Goal: Information Seeking & Learning: Learn about a topic

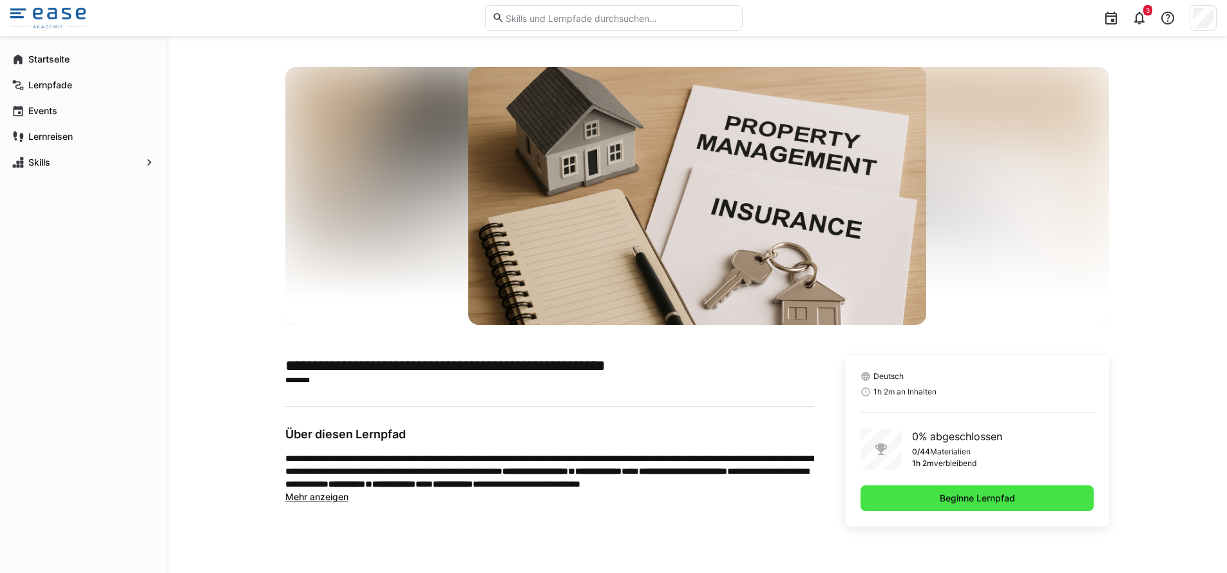
click at [952, 497] on span "Beginne Lernpfad" at bounding box center [977, 498] width 79 height 13
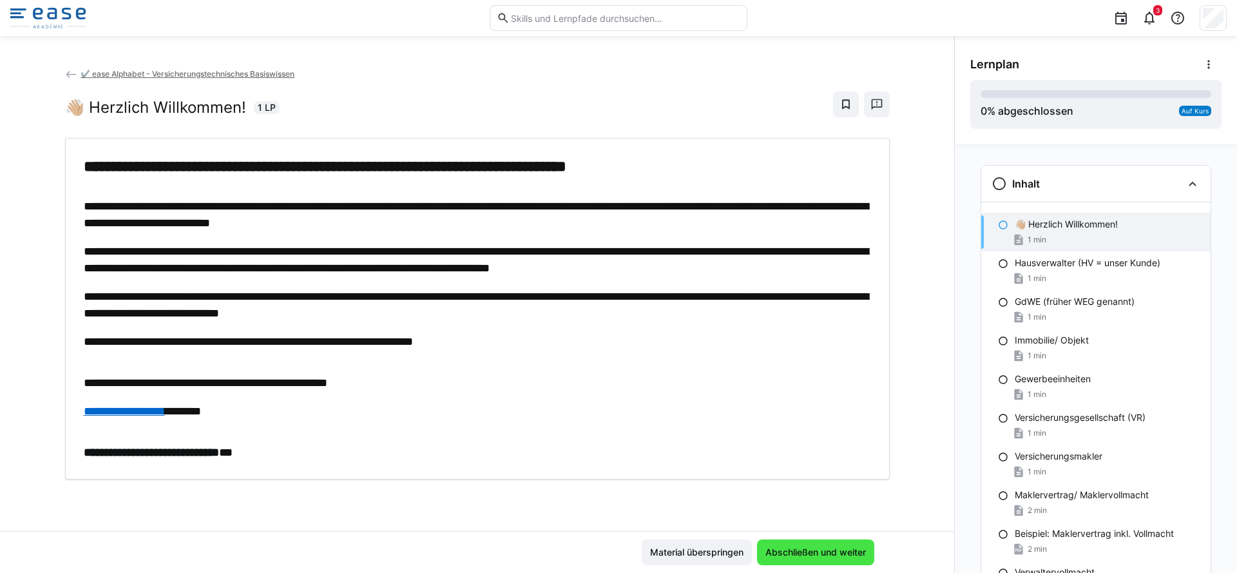
click at [799, 551] on span "Abschließen und weiter" at bounding box center [815, 552] width 104 height 13
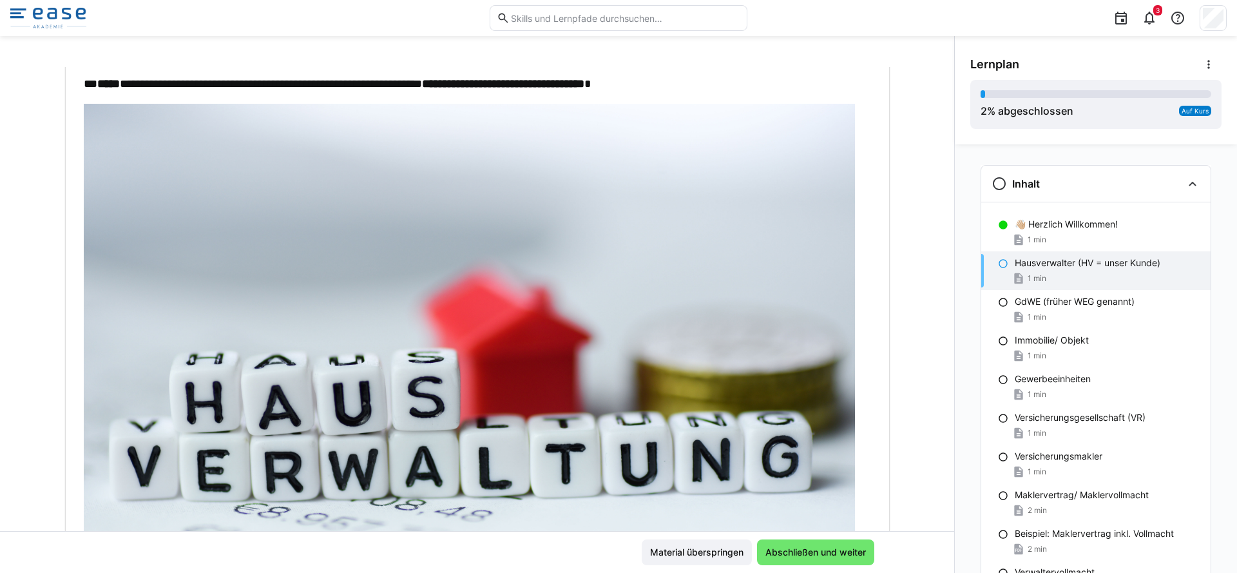
scroll to position [323, 0]
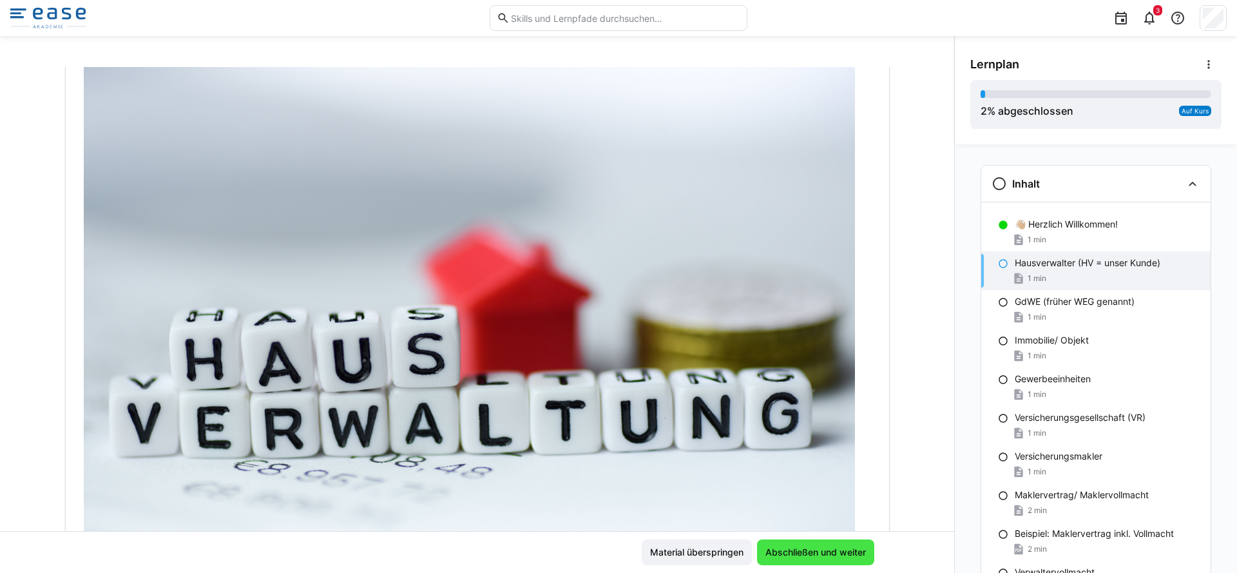
click at [796, 547] on span "Abschließen und weiter" at bounding box center [815, 552] width 104 height 13
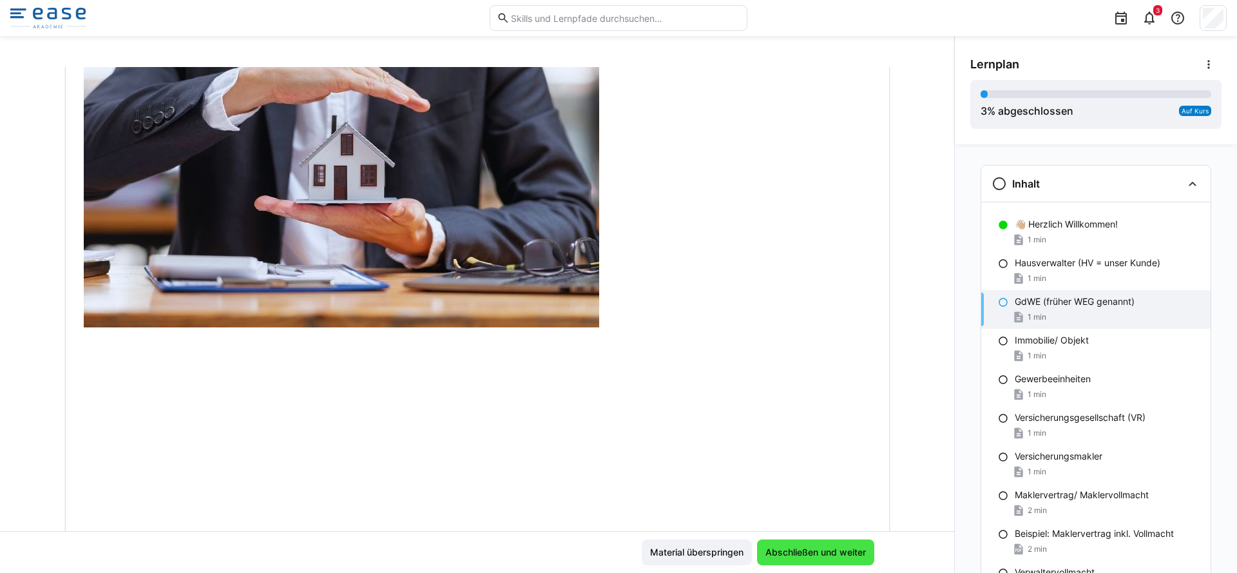
click at [796, 547] on span "Abschließen und weiter" at bounding box center [815, 552] width 104 height 13
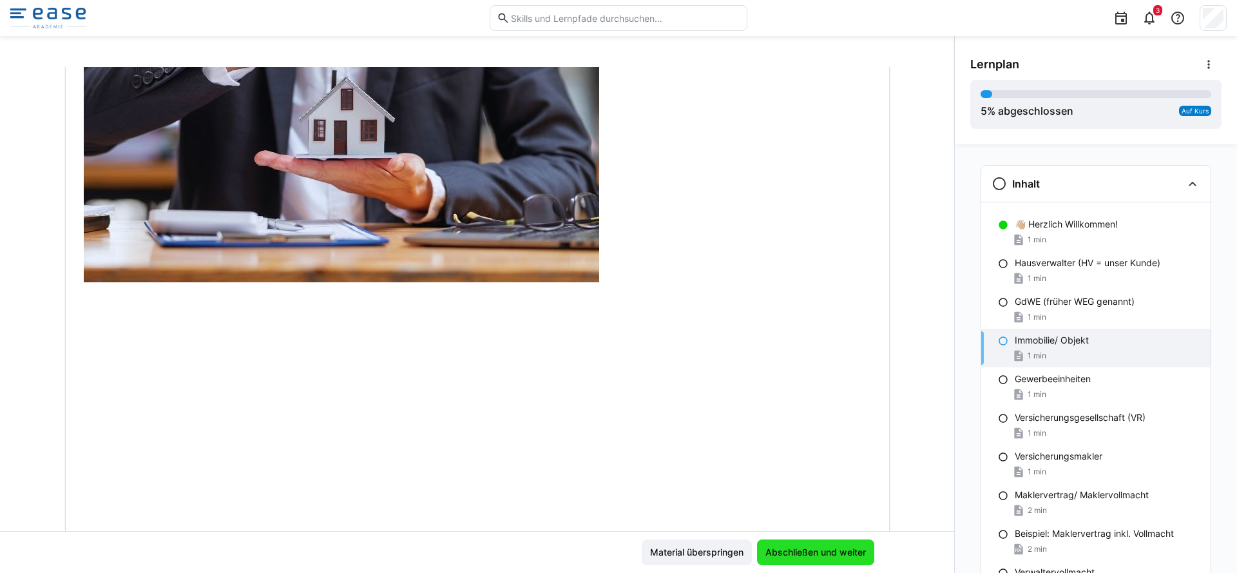
click at [796, 547] on span "Abschließen und weiter" at bounding box center [815, 552] width 104 height 13
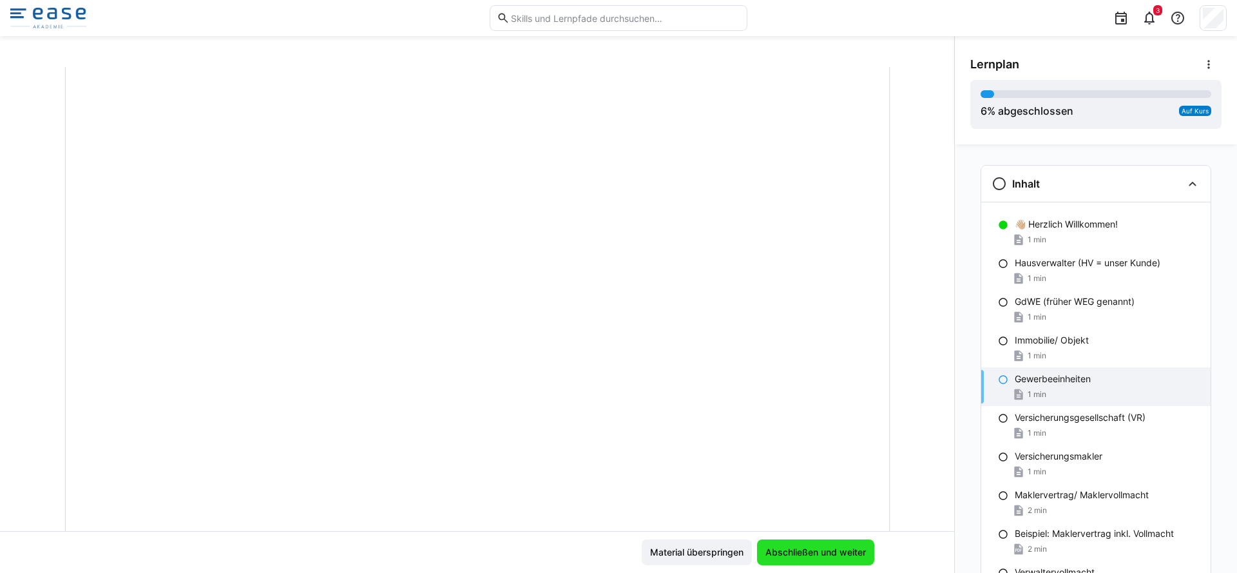
click at [796, 547] on span "Abschließen und weiter" at bounding box center [815, 552] width 104 height 13
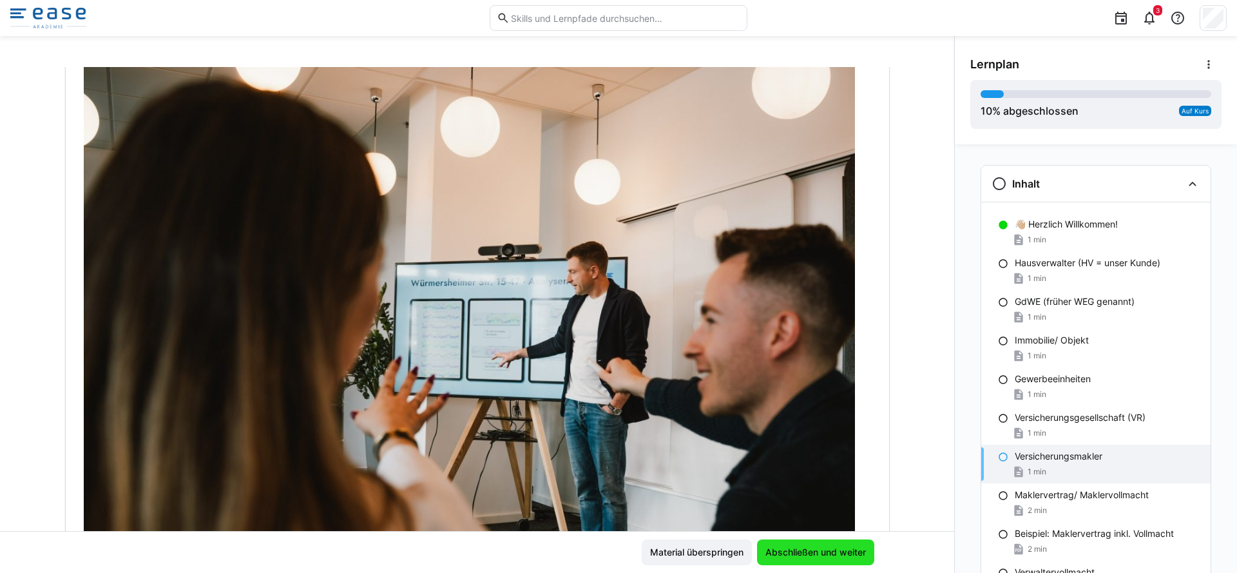
click at [796, 547] on span "Abschließen und weiter" at bounding box center [815, 552] width 104 height 13
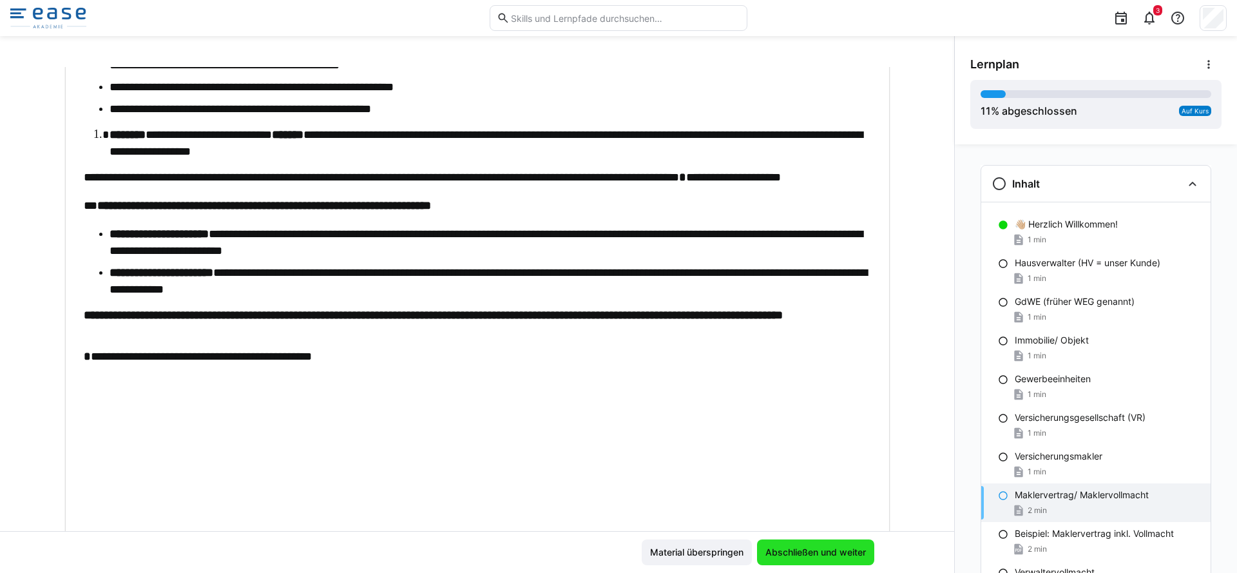
click at [796, 547] on span "Abschließen und weiter" at bounding box center [815, 552] width 104 height 13
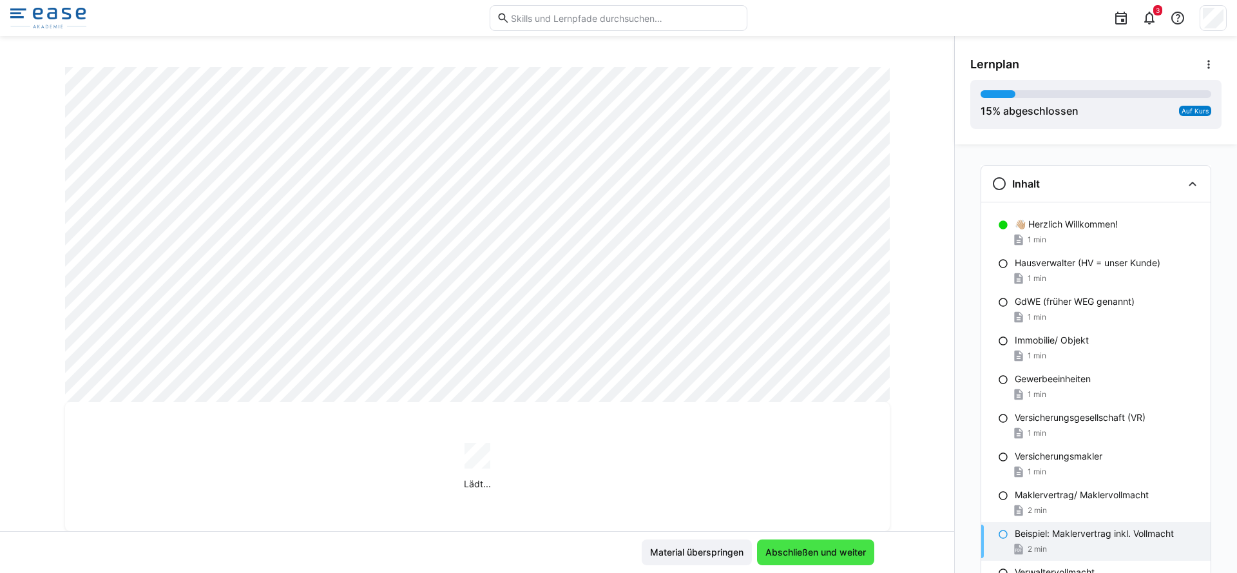
click at [807, 550] on span "Abschließen und weiter" at bounding box center [815, 552] width 104 height 13
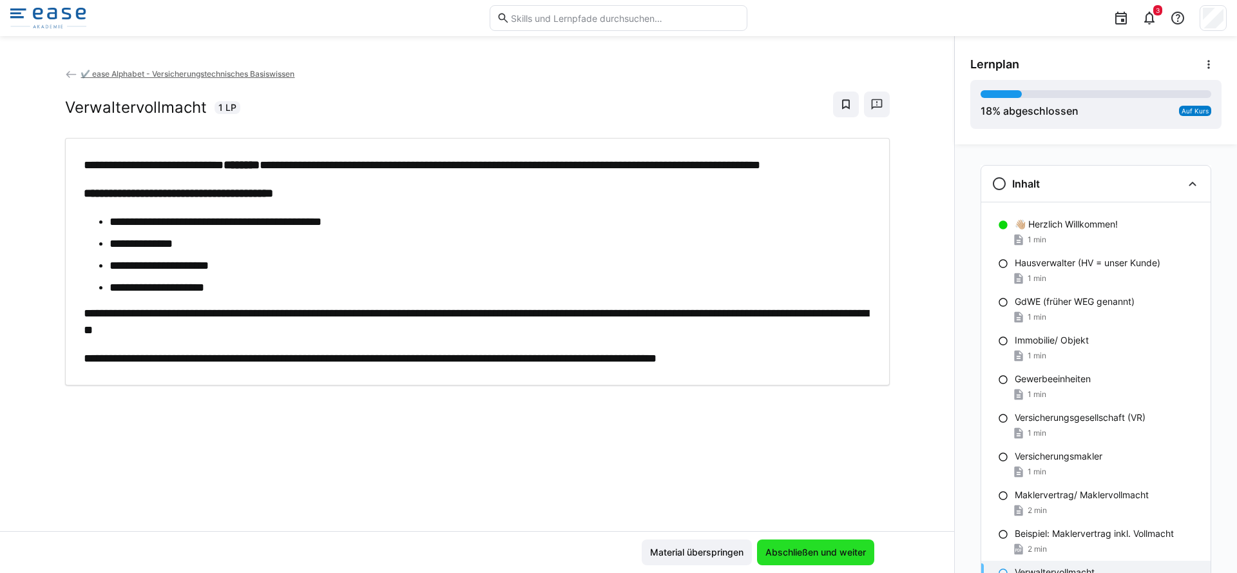
click at [807, 550] on span "Abschließen und weiter" at bounding box center [815, 552] width 104 height 13
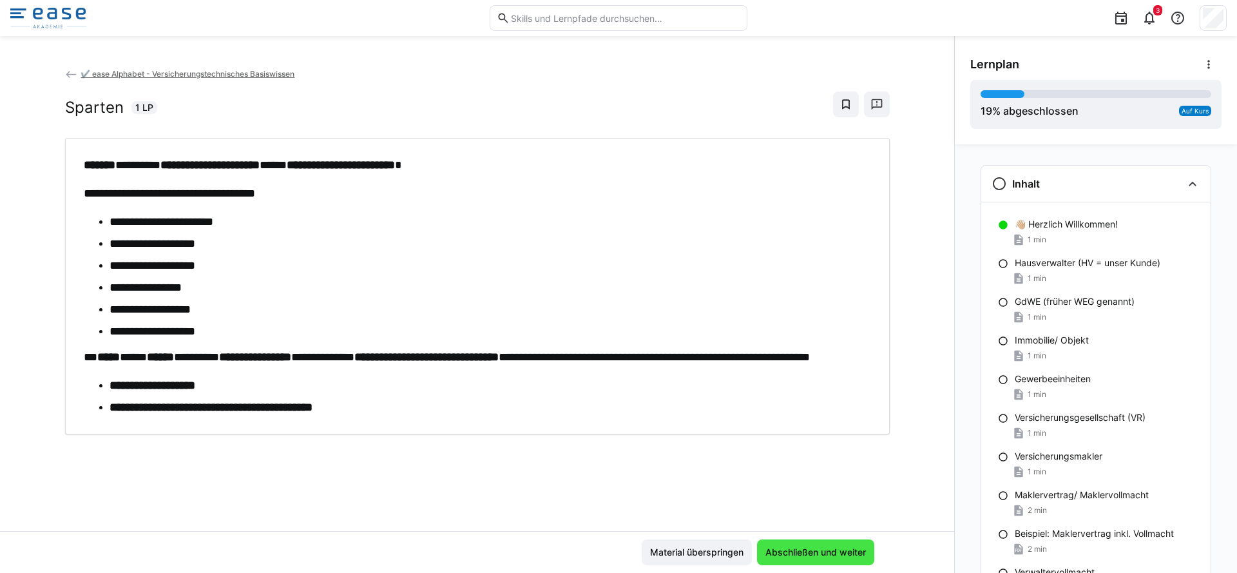
click at [810, 549] on span "Abschließen und weiter" at bounding box center [815, 552] width 104 height 13
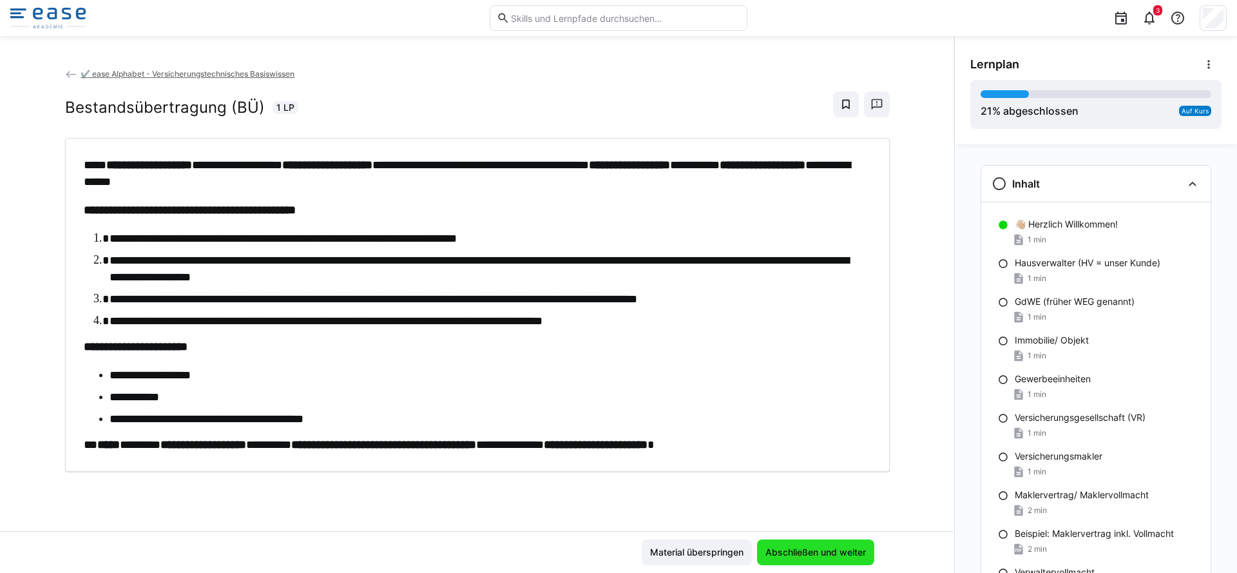
click at [810, 549] on span "Abschließen und weiter" at bounding box center [815, 552] width 104 height 13
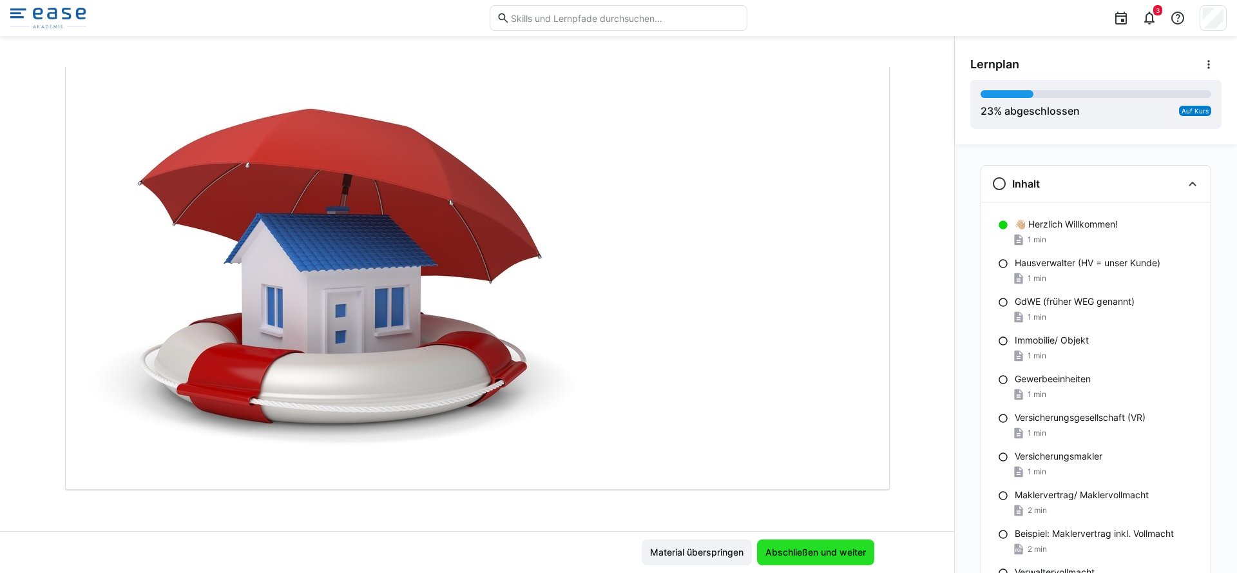
click at [810, 549] on span "Abschließen und weiter" at bounding box center [815, 552] width 104 height 13
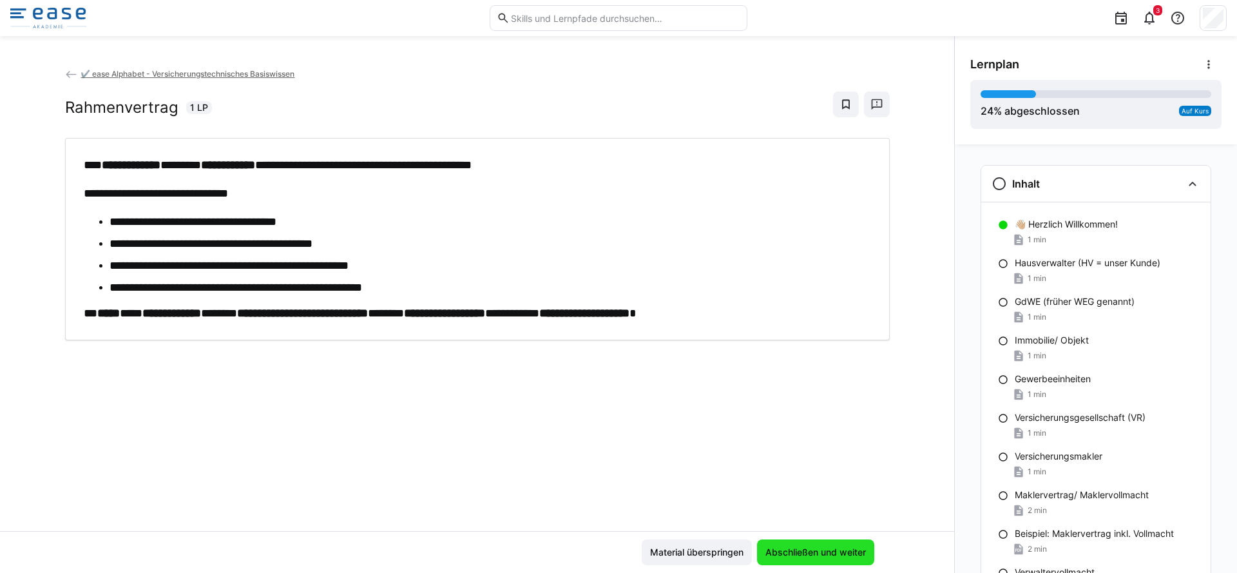
click at [810, 549] on span "Abschließen und weiter" at bounding box center [815, 552] width 104 height 13
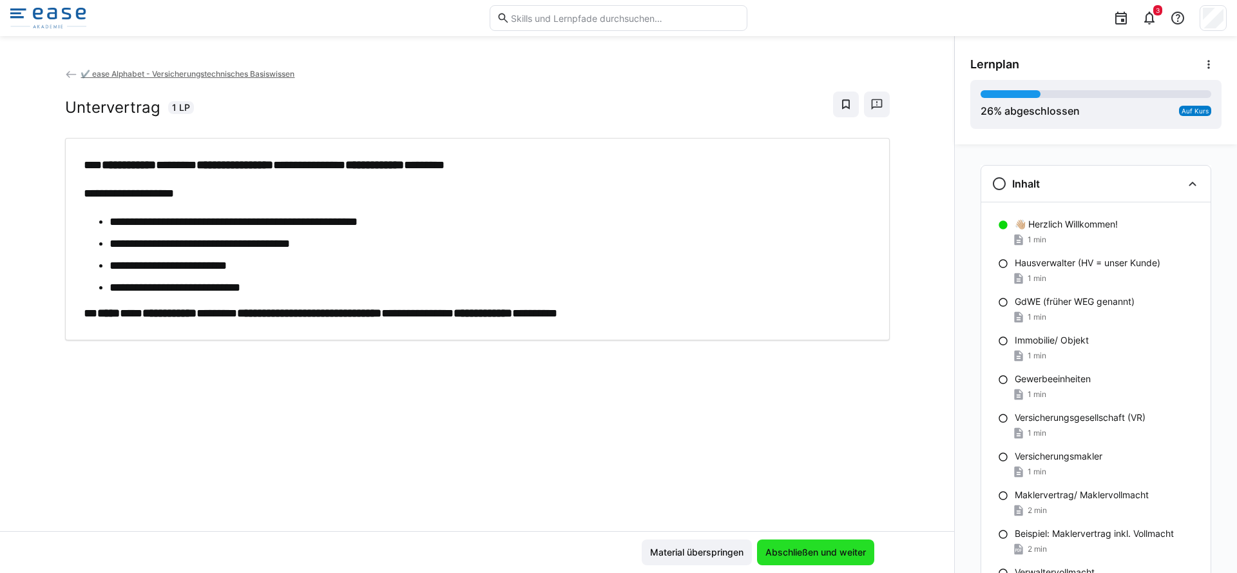
click at [810, 549] on span "Abschließen und weiter" at bounding box center [815, 552] width 104 height 13
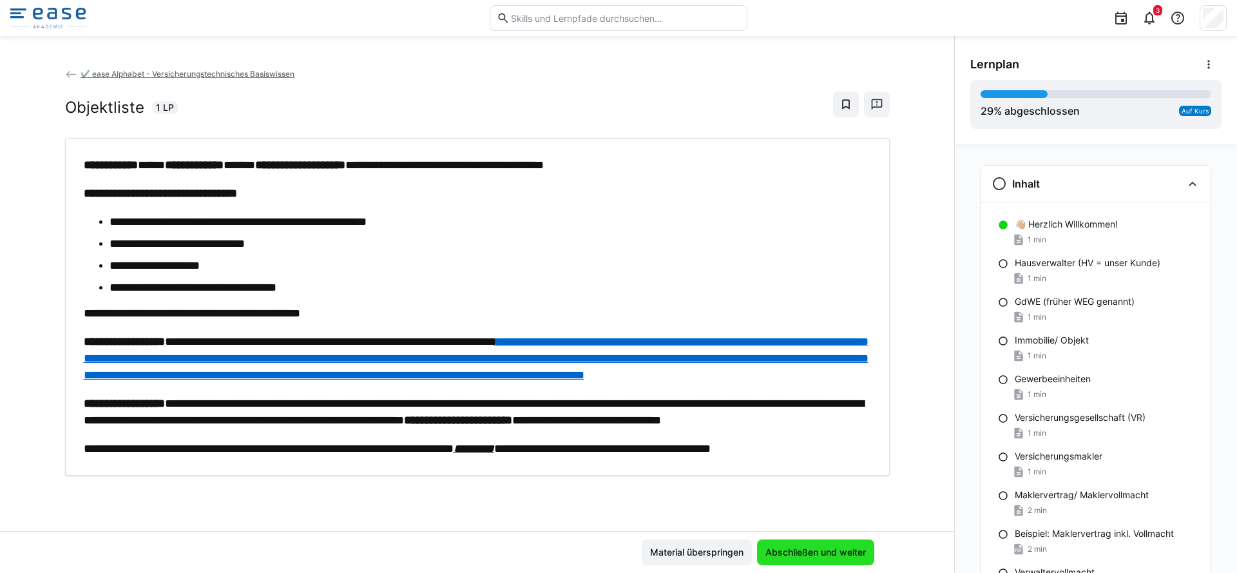
click at [810, 549] on span "Abschließen und weiter" at bounding box center [815, 552] width 104 height 13
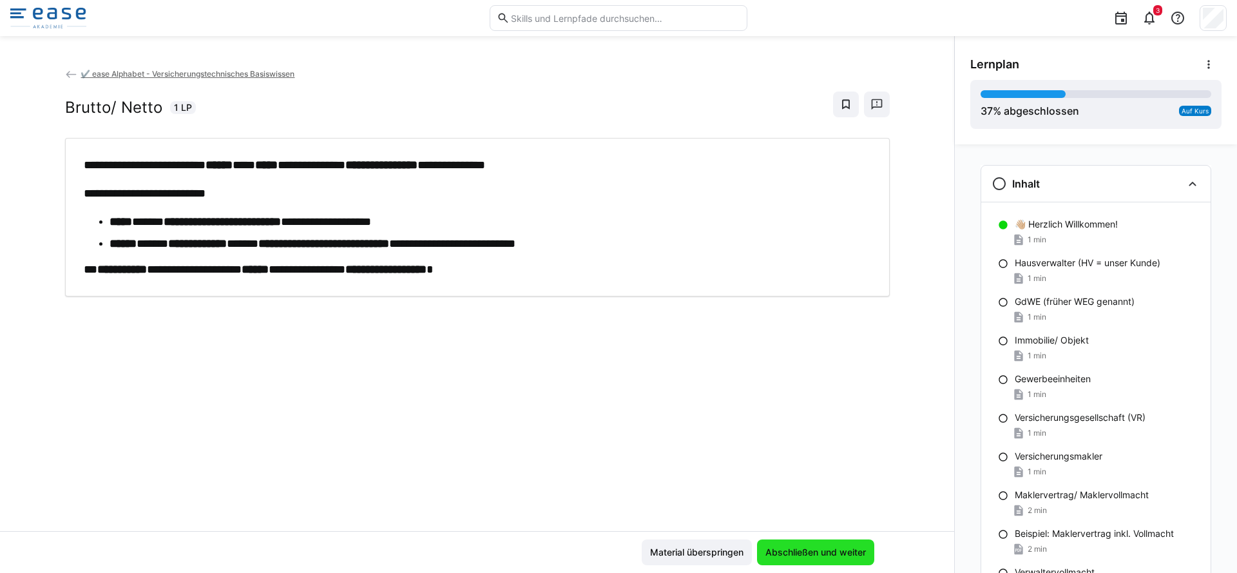
click at [810, 549] on span "Abschließen und weiter" at bounding box center [815, 552] width 104 height 13
click at [809, 550] on span "Abschließen und weiter" at bounding box center [815, 552] width 104 height 13
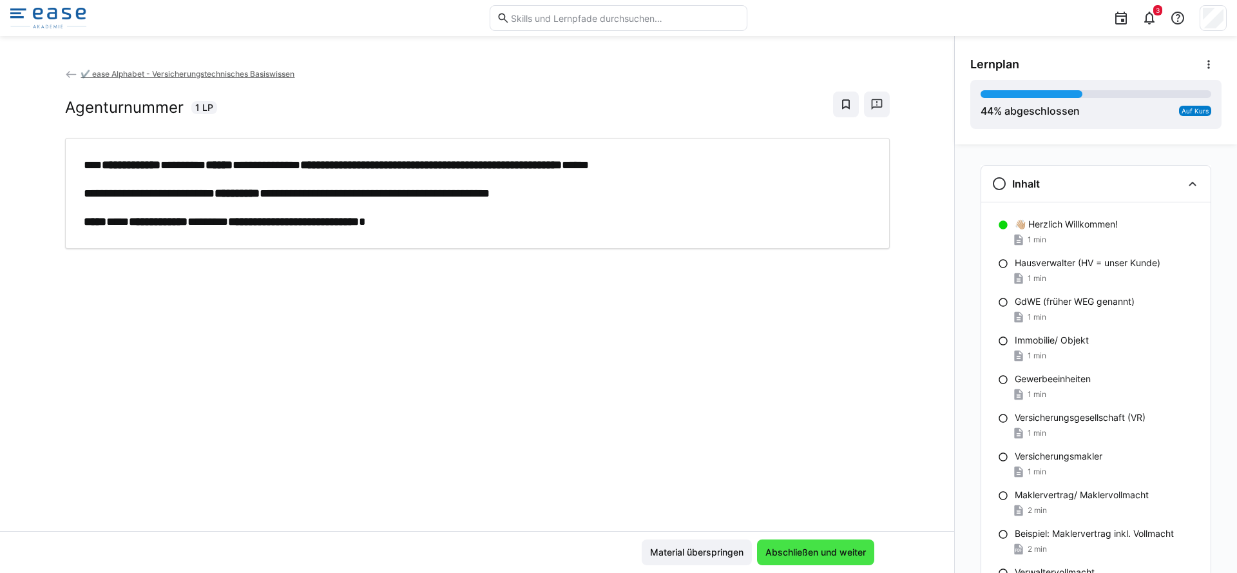
click at [809, 550] on span "Abschließen und weiter" at bounding box center [815, 552] width 104 height 13
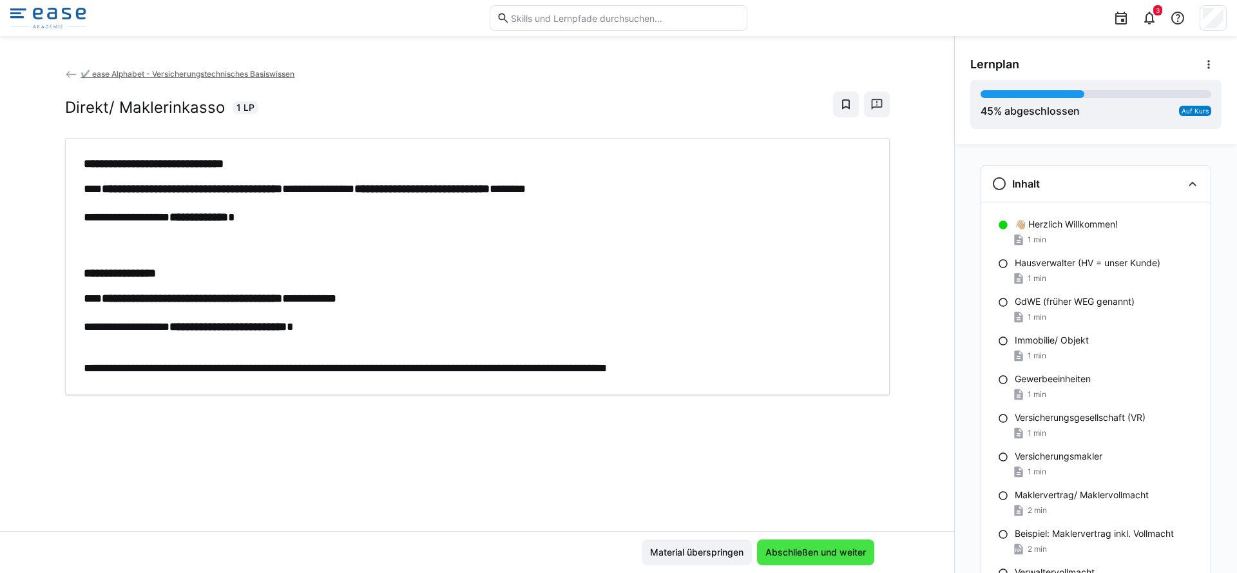
click at [809, 550] on span "Abschließen und weiter" at bounding box center [815, 552] width 104 height 13
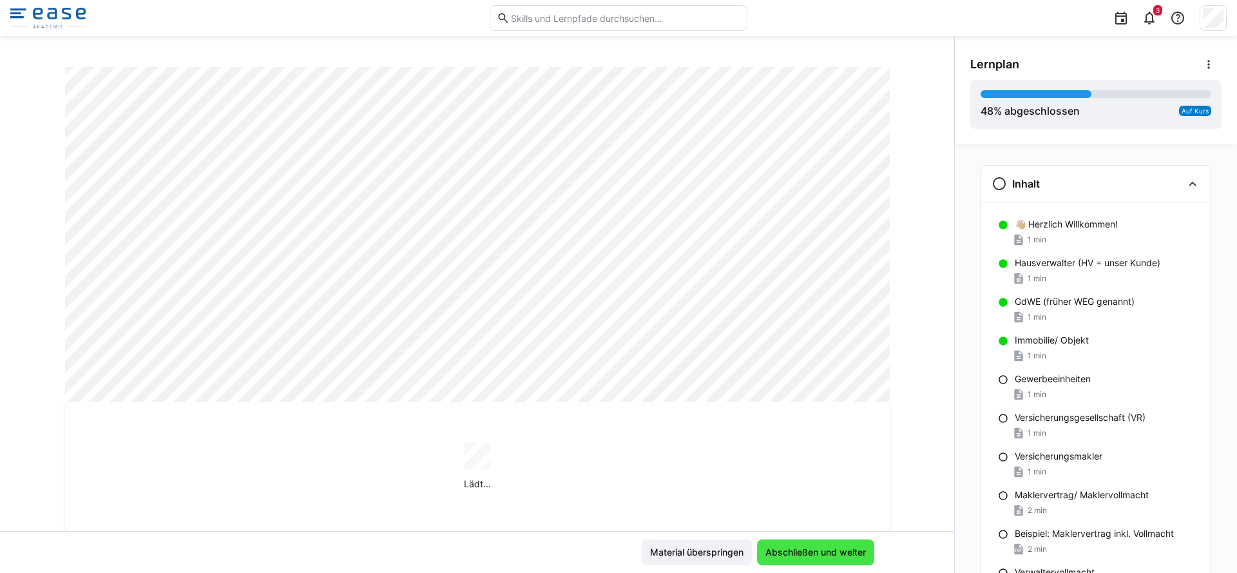
click at [809, 550] on span "Abschließen und weiter" at bounding box center [815, 552] width 104 height 13
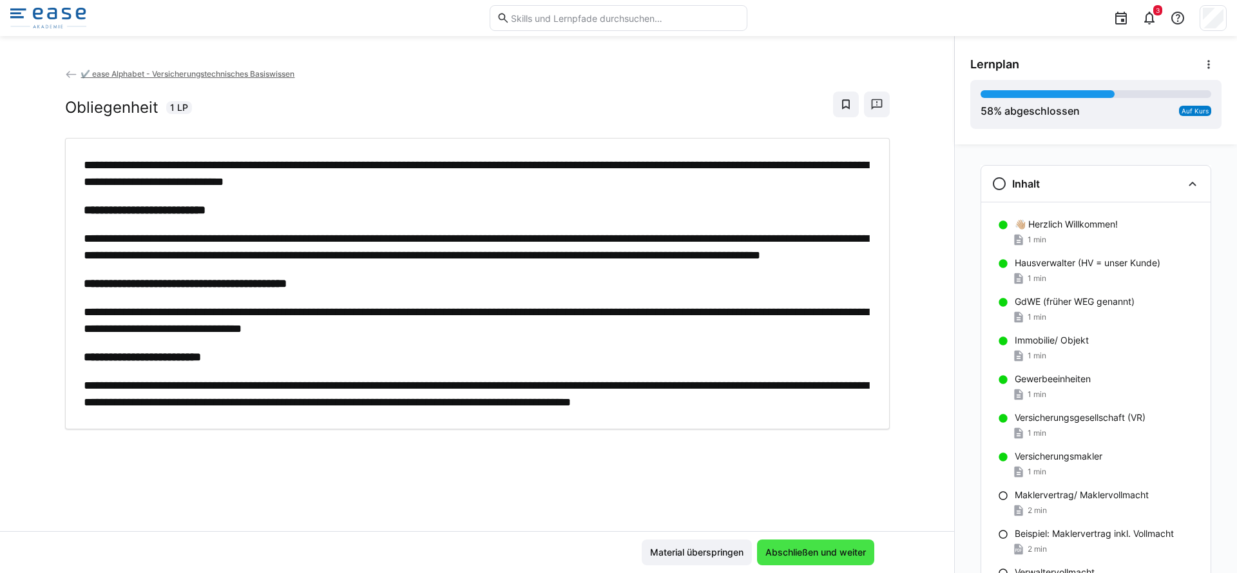
click at [809, 550] on span "Abschließen und weiter" at bounding box center [815, 552] width 104 height 13
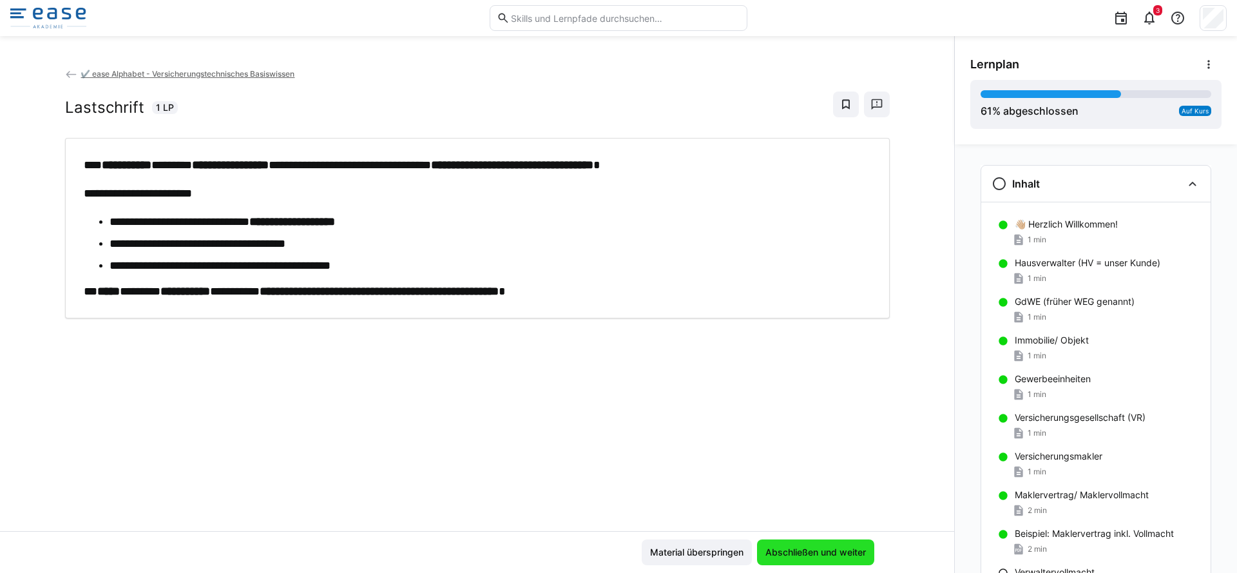
click at [809, 550] on span "Abschließen und weiter" at bounding box center [815, 552] width 104 height 13
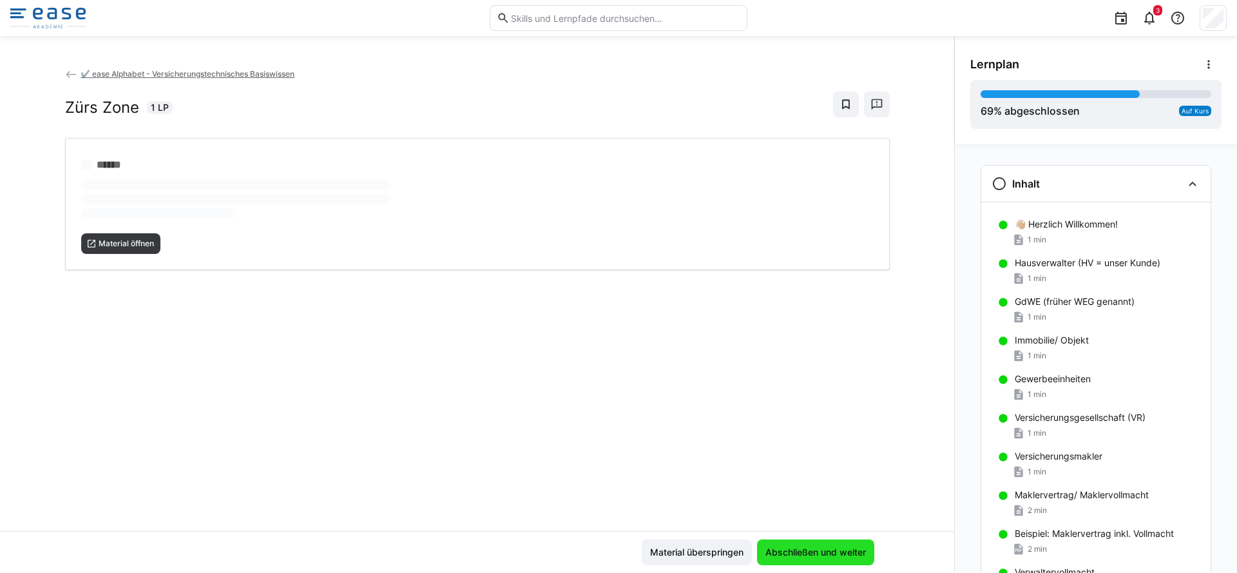
click at [809, 550] on span "Abschließen und weiter" at bounding box center [815, 552] width 104 height 13
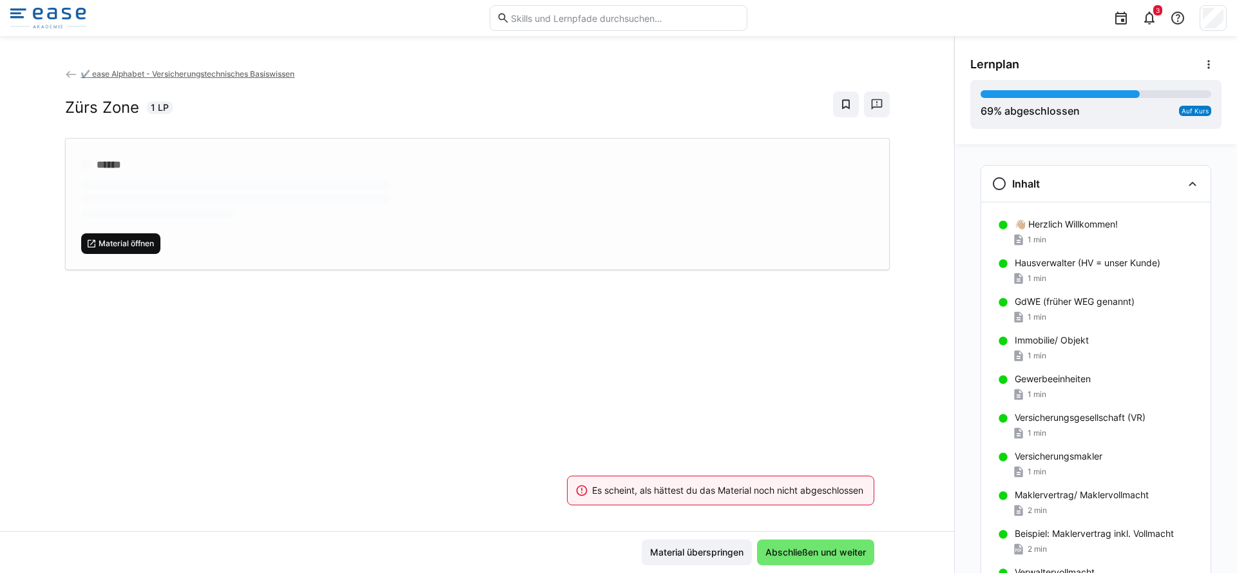
click at [133, 244] on span "Material öffnen" at bounding box center [126, 243] width 58 height 10
click at [800, 551] on span "Abschließen und weiter" at bounding box center [815, 552] width 104 height 13
click at [782, 553] on span "Abschließen und weiter" at bounding box center [815, 552] width 104 height 13
click at [130, 241] on span "Material öffnen" at bounding box center [126, 243] width 58 height 10
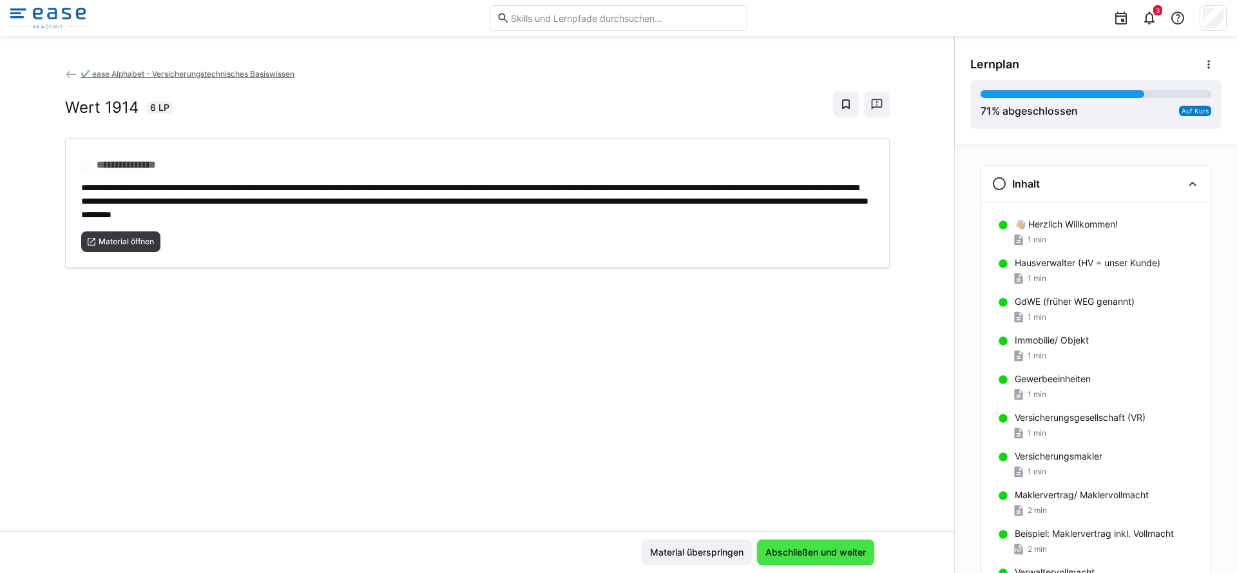
click at [821, 550] on span "Abschließen und weiter" at bounding box center [815, 552] width 104 height 13
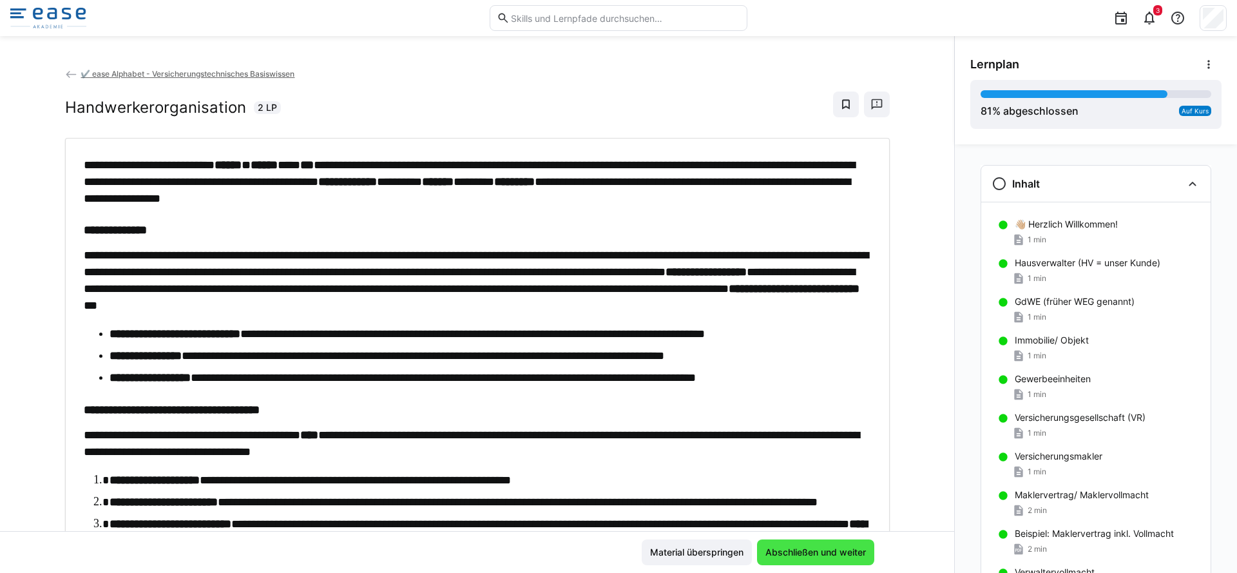
click at [821, 550] on span "Abschließen und weiter" at bounding box center [815, 552] width 104 height 13
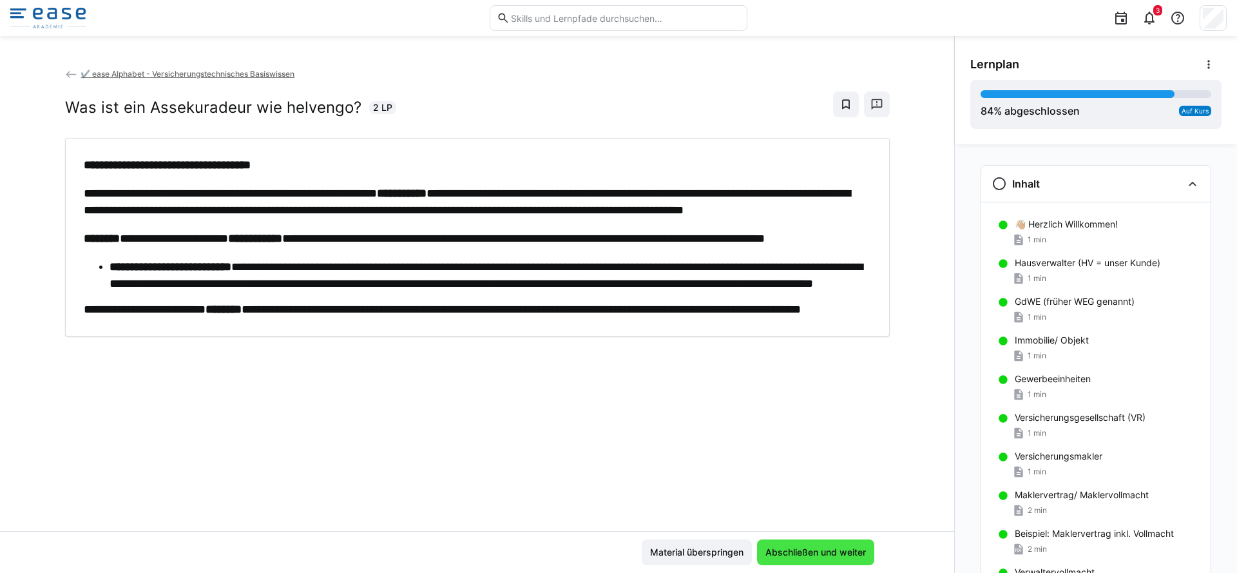
click at [809, 553] on span "Abschließen und weiter" at bounding box center [815, 552] width 104 height 13
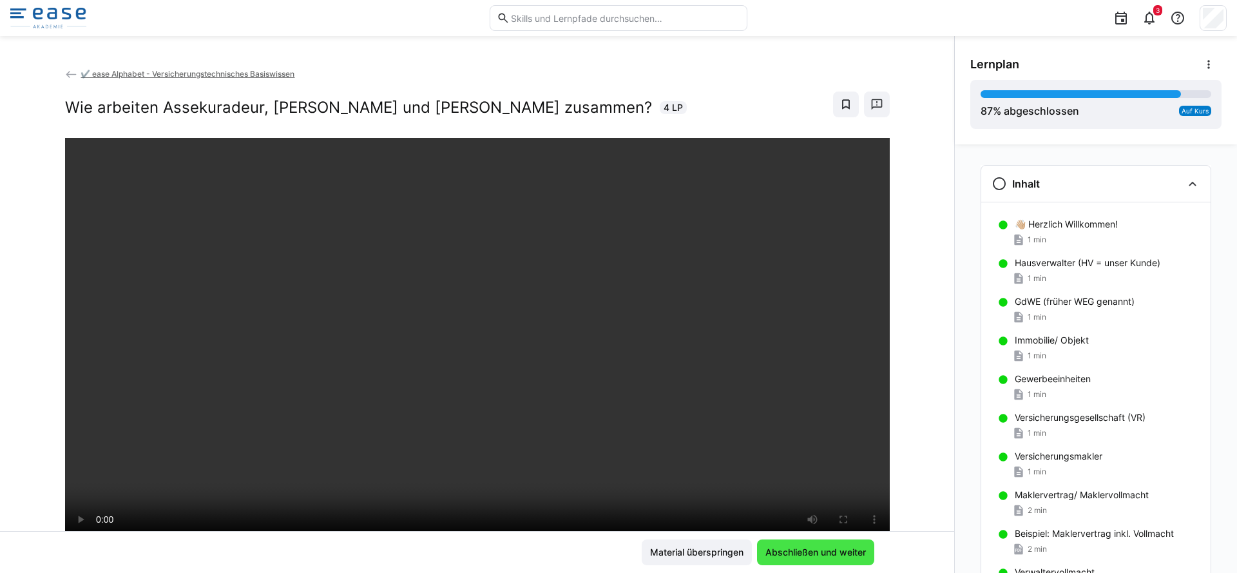
click at [794, 556] on span "Abschließen und weiter" at bounding box center [815, 552] width 104 height 13
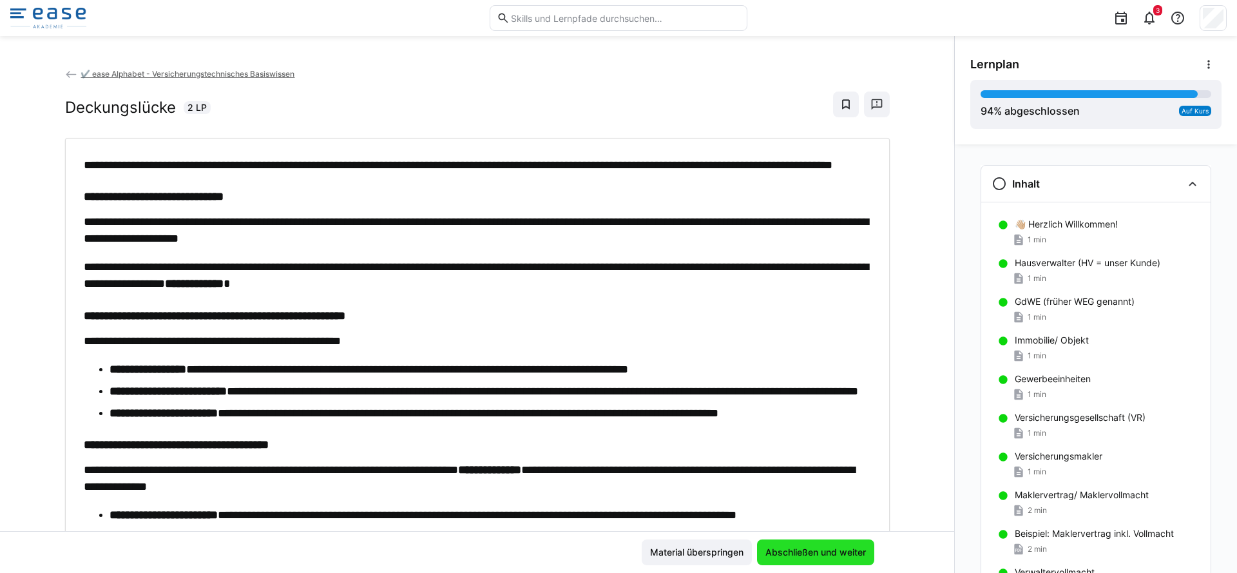
click at [794, 556] on span "Abschließen und weiter" at bounding box center [815, 552] width 104 height 13
click at [796, 552] on span "Abschließen und weiter" at bounding box center [815, 552] width 104 height 13
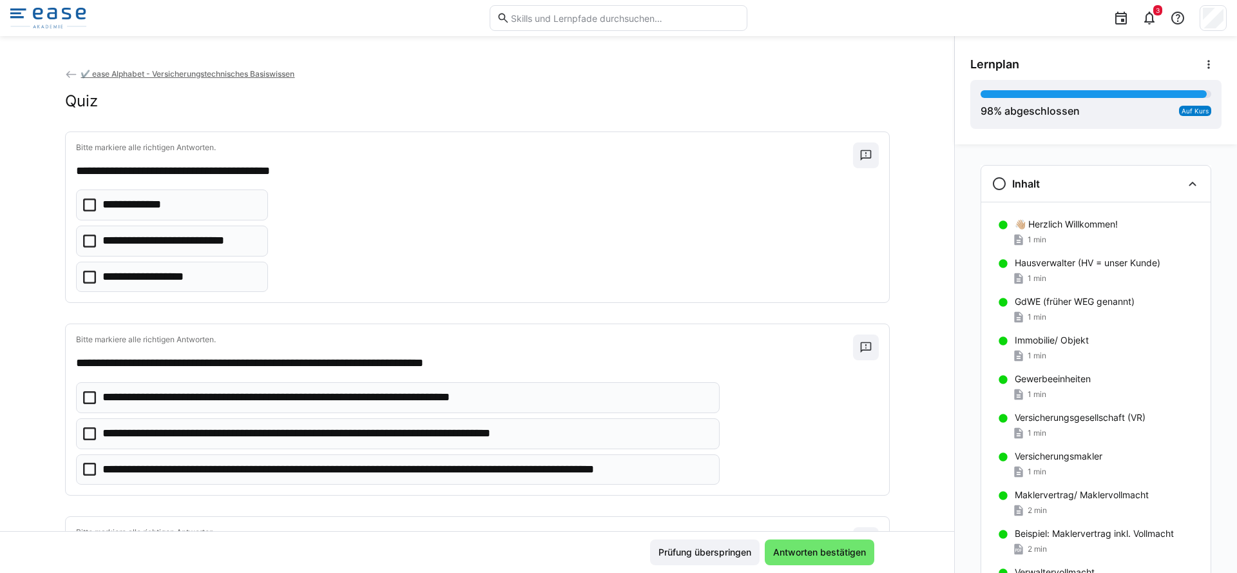
click at [83, 242] on icon at bounding box center [89, 241] width 13 height 13
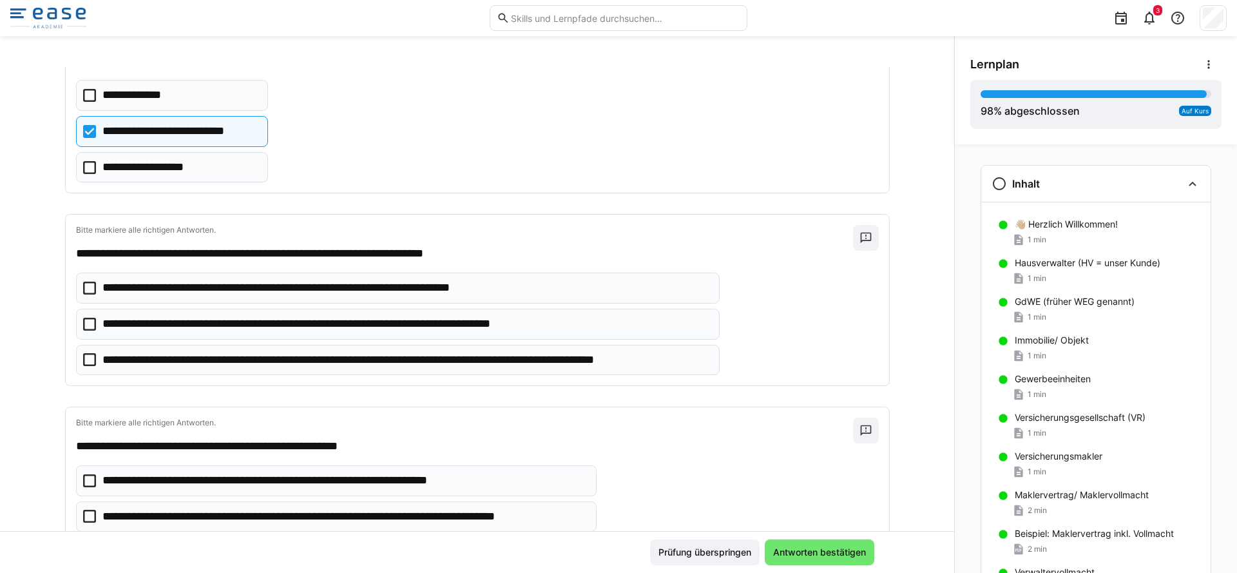
scroll to position [110, 0]
click at [83, 289] on icon at bounding box center [89, 287] width 13 height 13
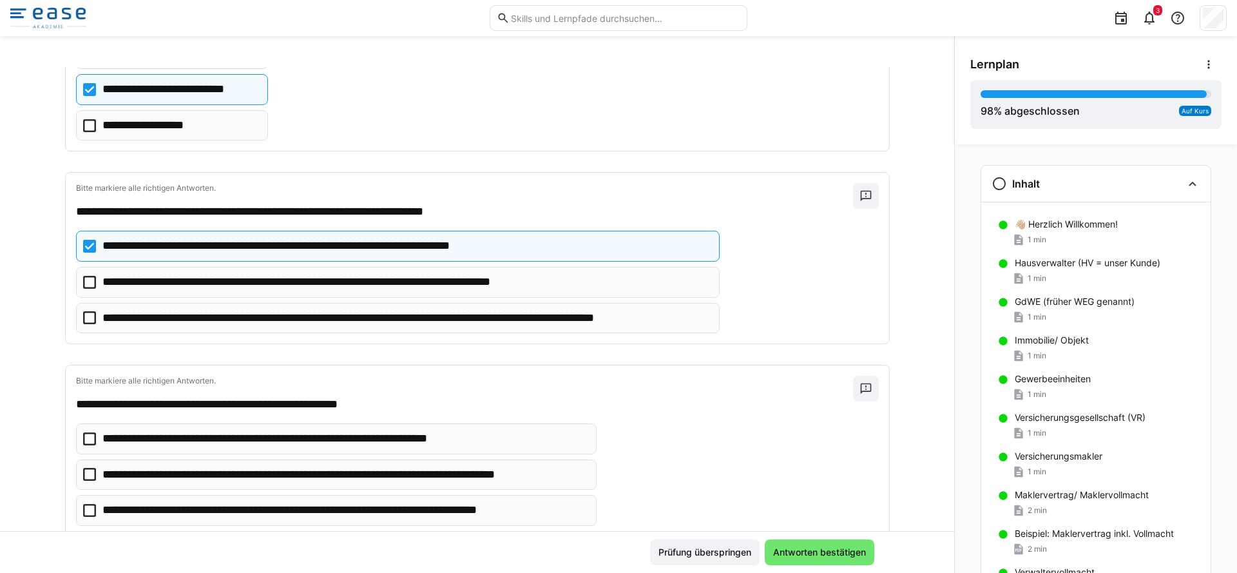
scroll to position [290, 0]
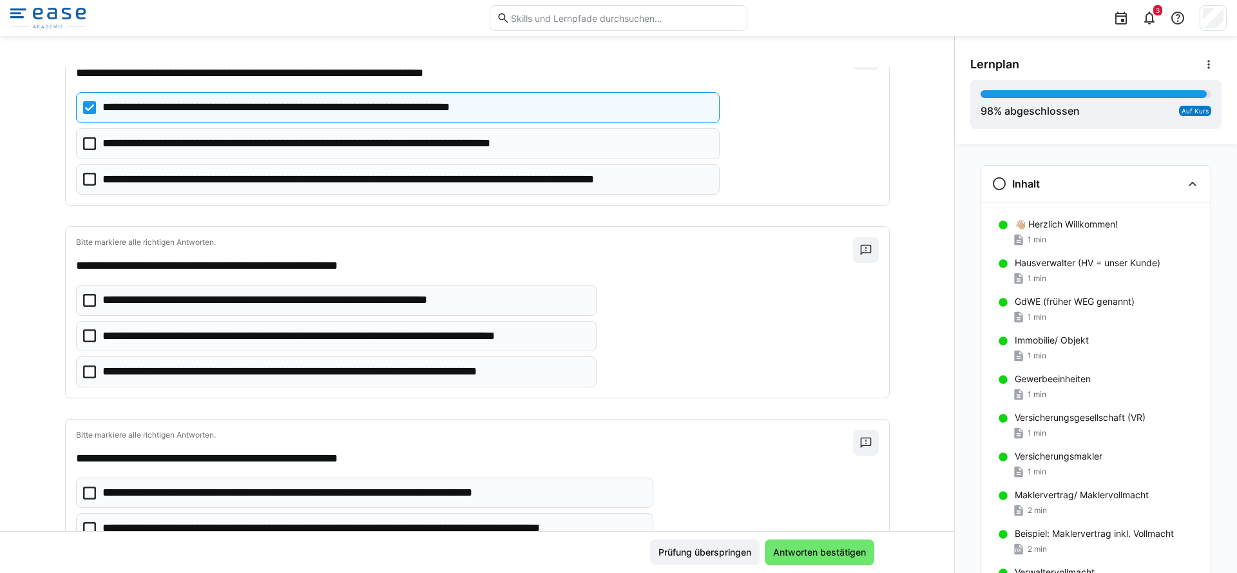
click at [87, 340] on icon at bounding box center [89, 335] width 13 height 13
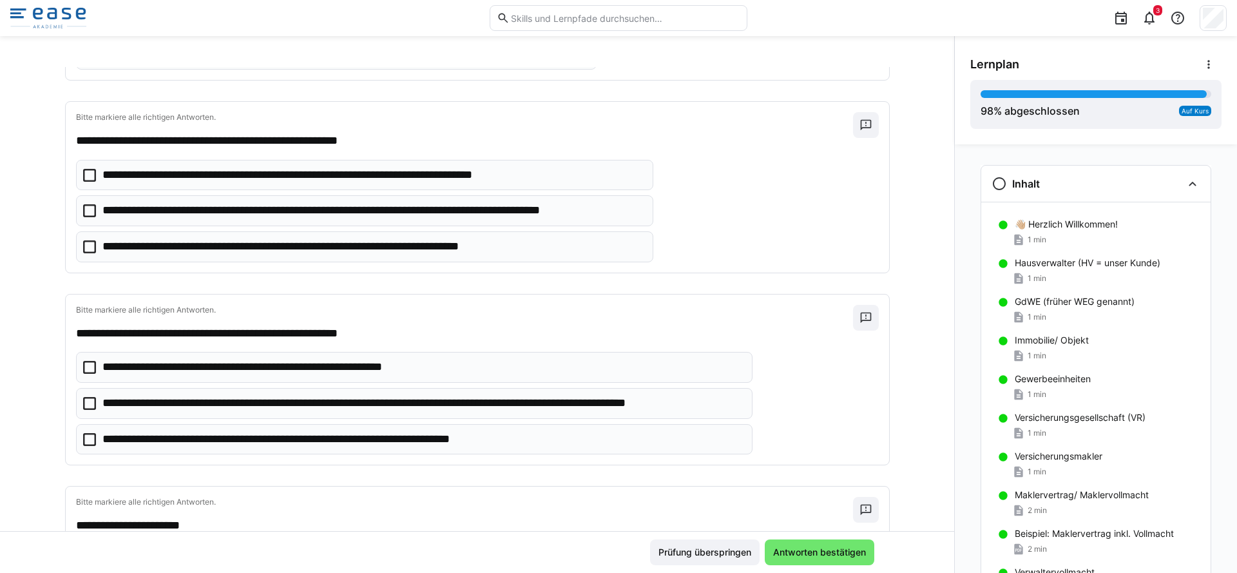
scroll to position [603, 0]
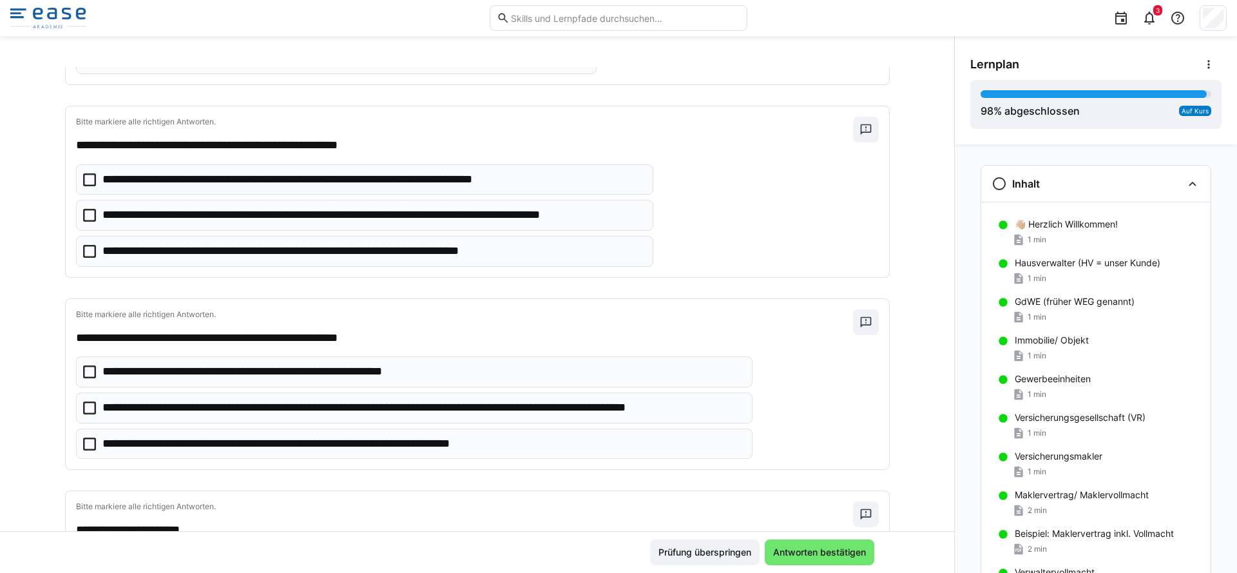
click at [90, 215] on eds-checkbox "**********" at bounding box center [364, 215] width 577 height 31
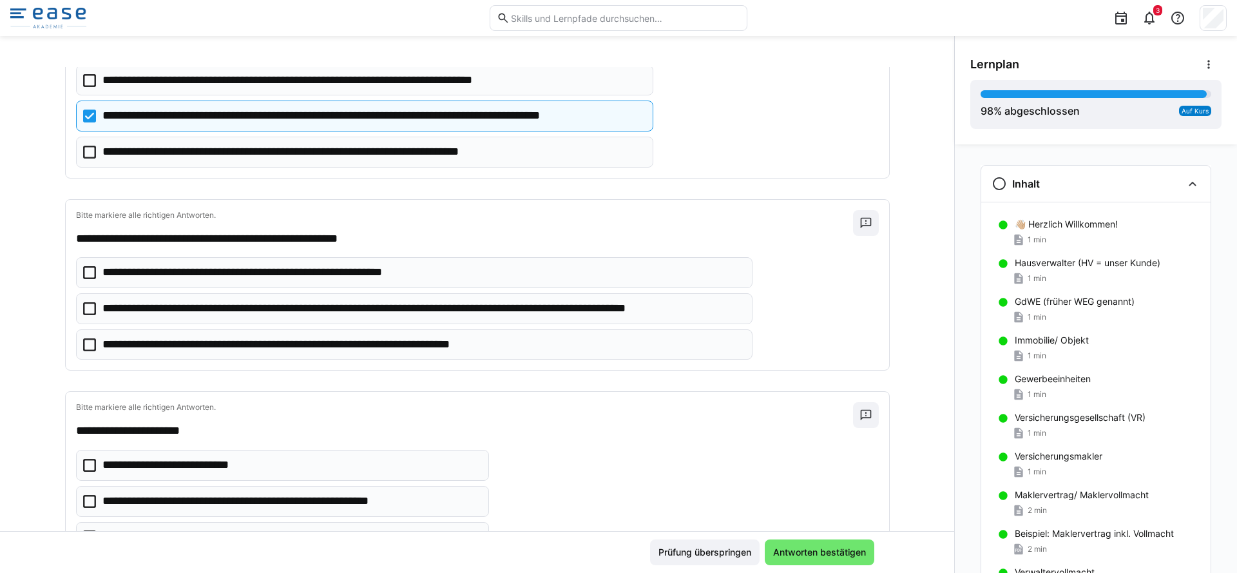
scroll to position [704, 0]
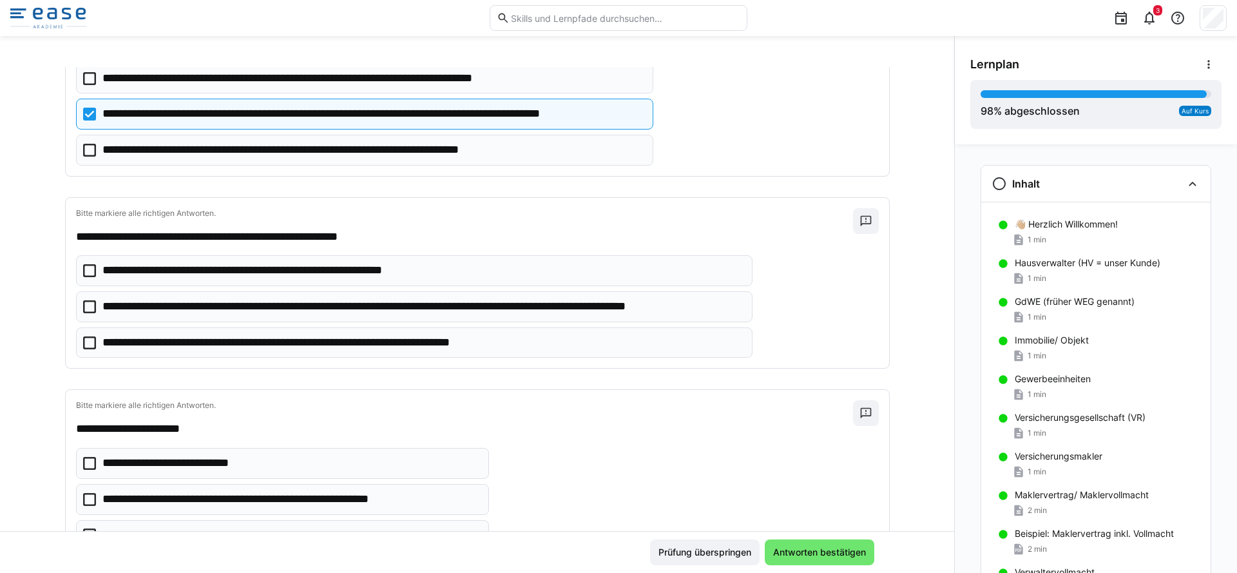
click at [83, 308] on icon at bounding box center [89, 306] width 13 height 13
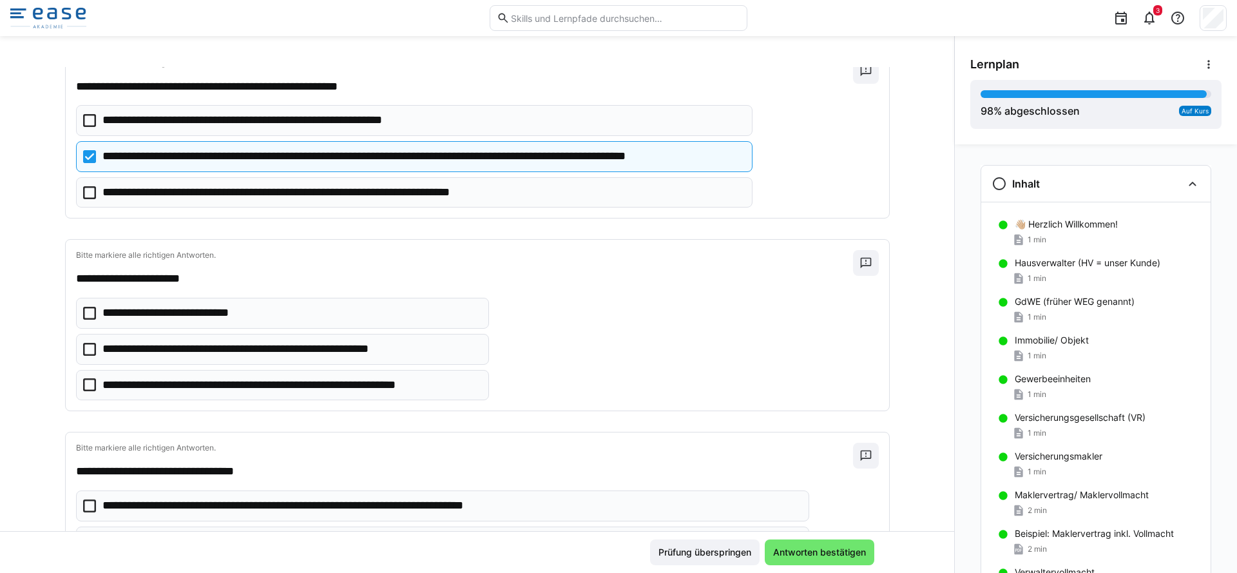
scroll to position [855, 0]
click at [89, 389] on icon at bounding box center [89, 384] width 13 height 13
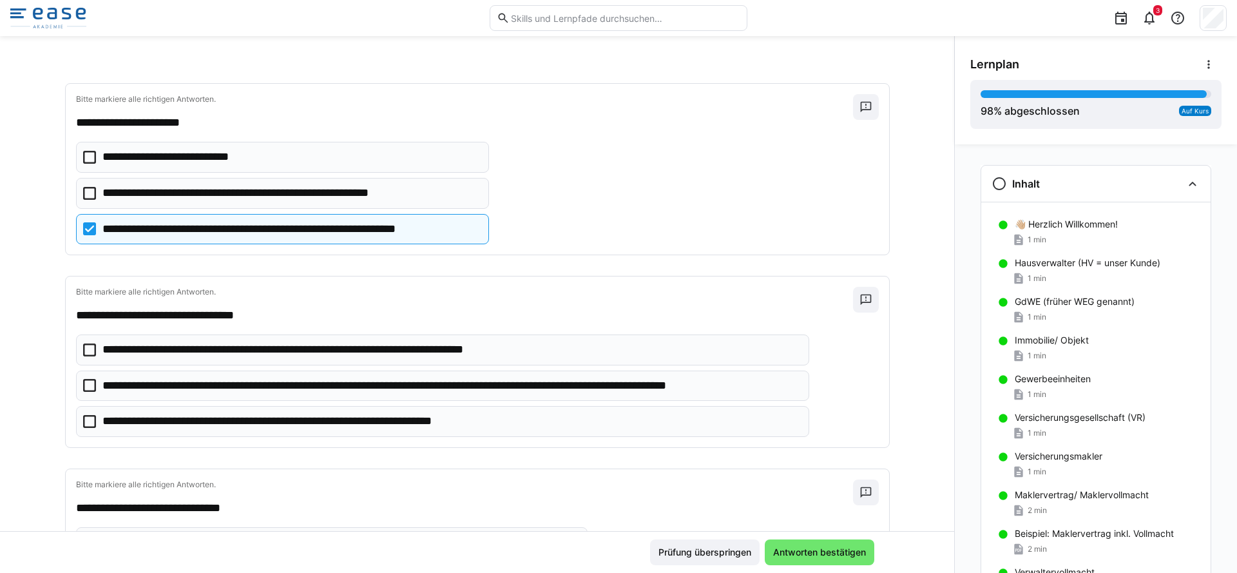
scroll to position [1013, 0]
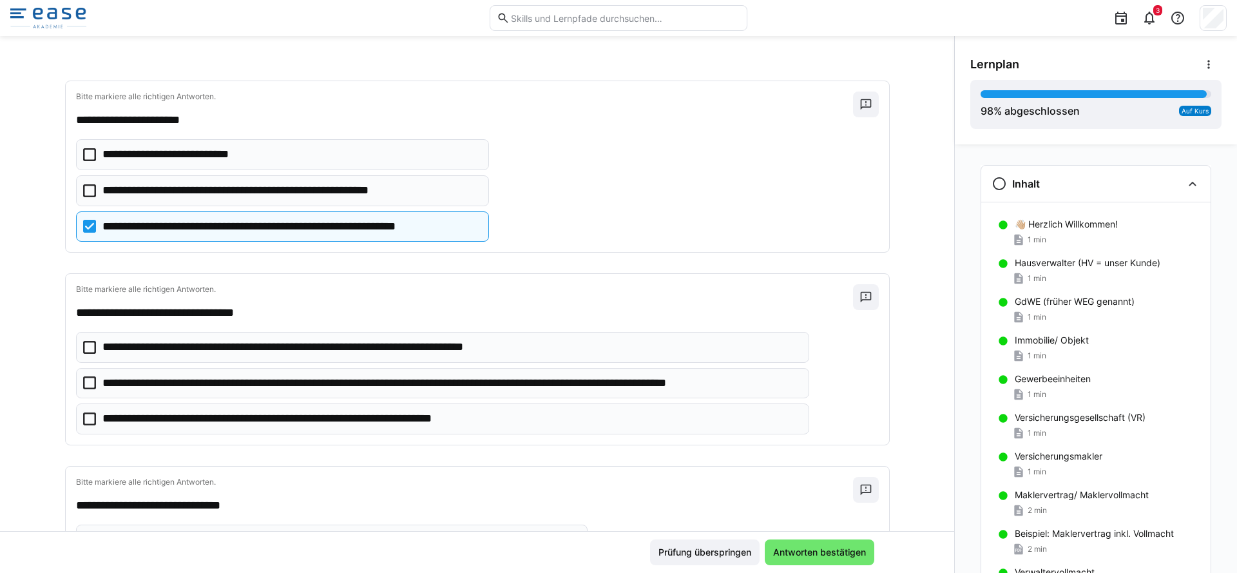
click at [84, 388] on icon at bounding box center [89, 382] width 13 height 13
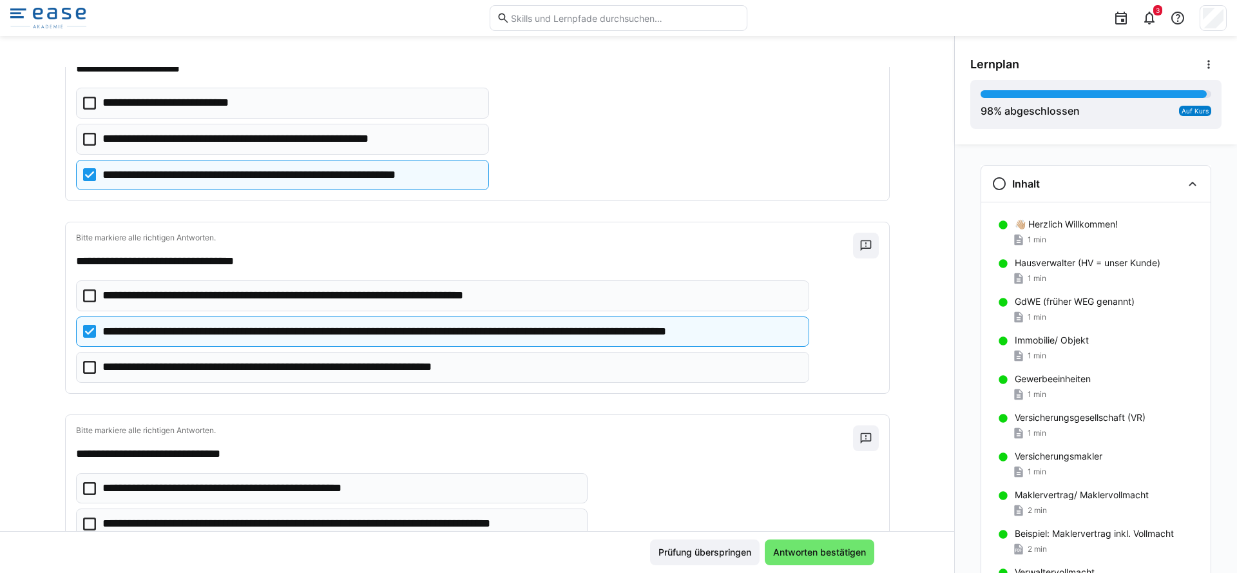
scroll to position [1329, 0]
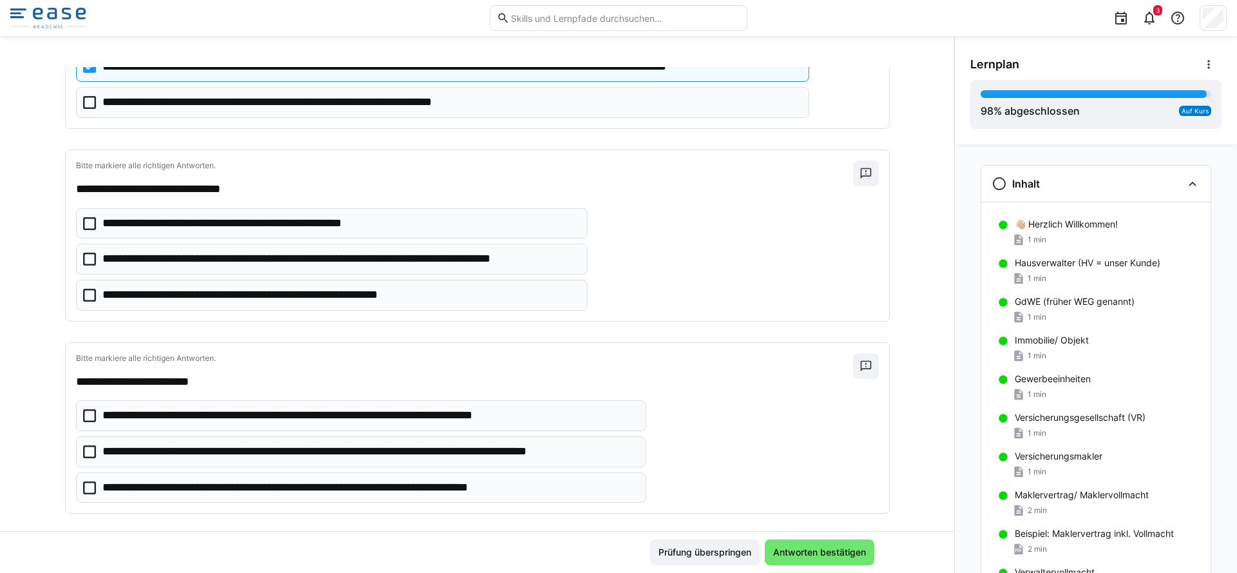
click at [86, 261] on icon at bounding box center [89, 259] width 13 height 13
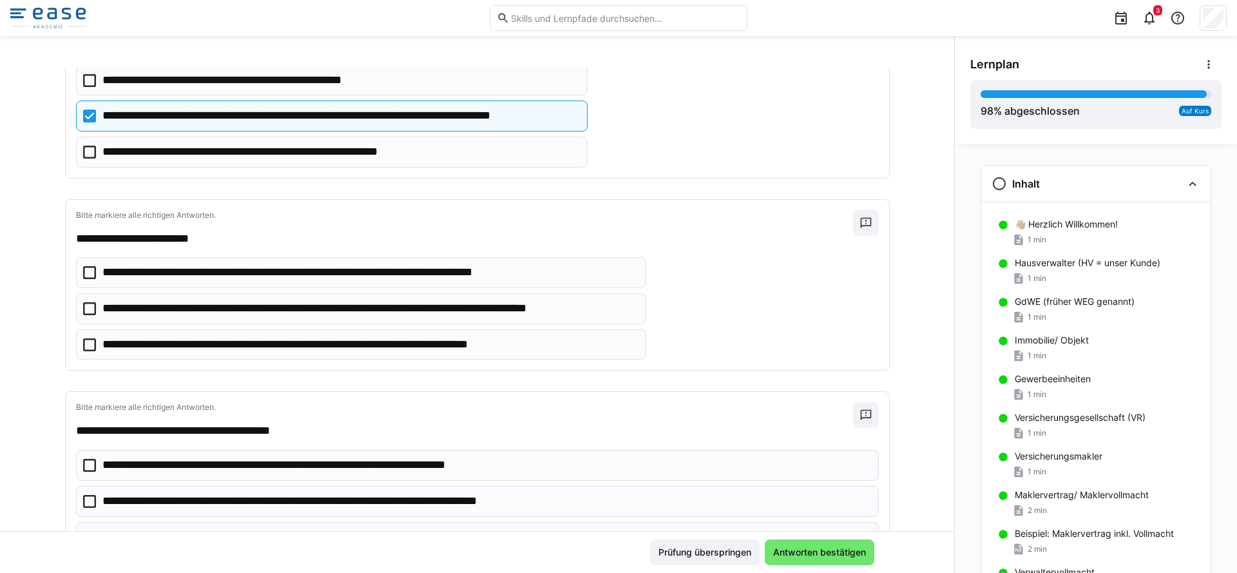
scroll to position [1475, 0]
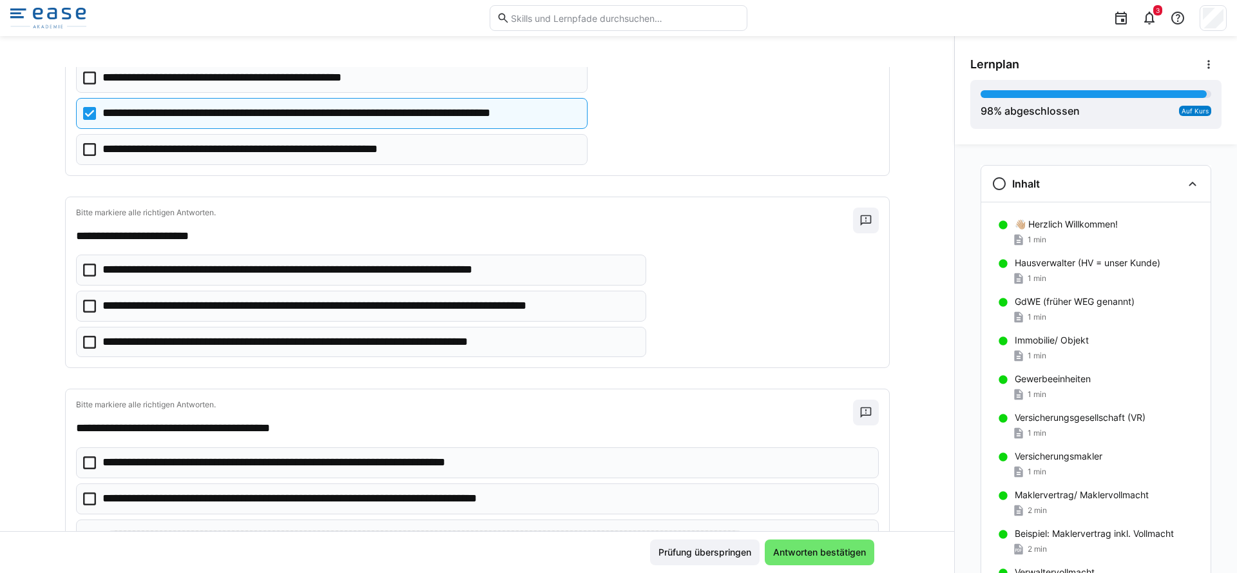
click at [84, 312] on icon at bounding box center [89, 306] width 13 height 13
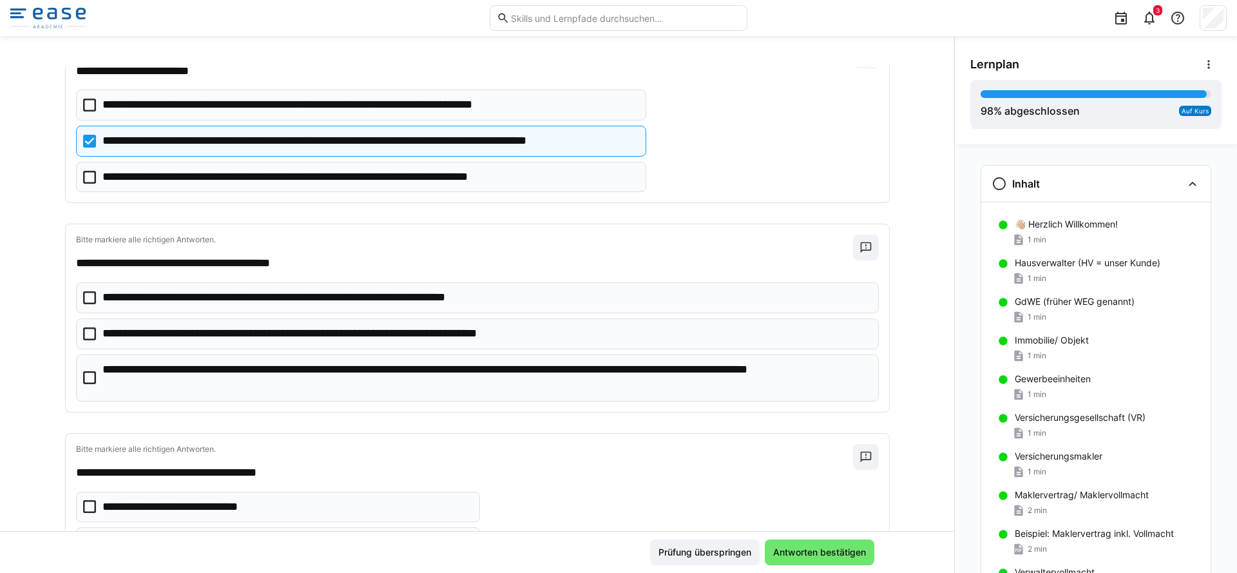
scroll to position [1640, 0]
click at [86, 384] on eds-checkbox "**********" at bounding box center [477, 377] width 803 height 47
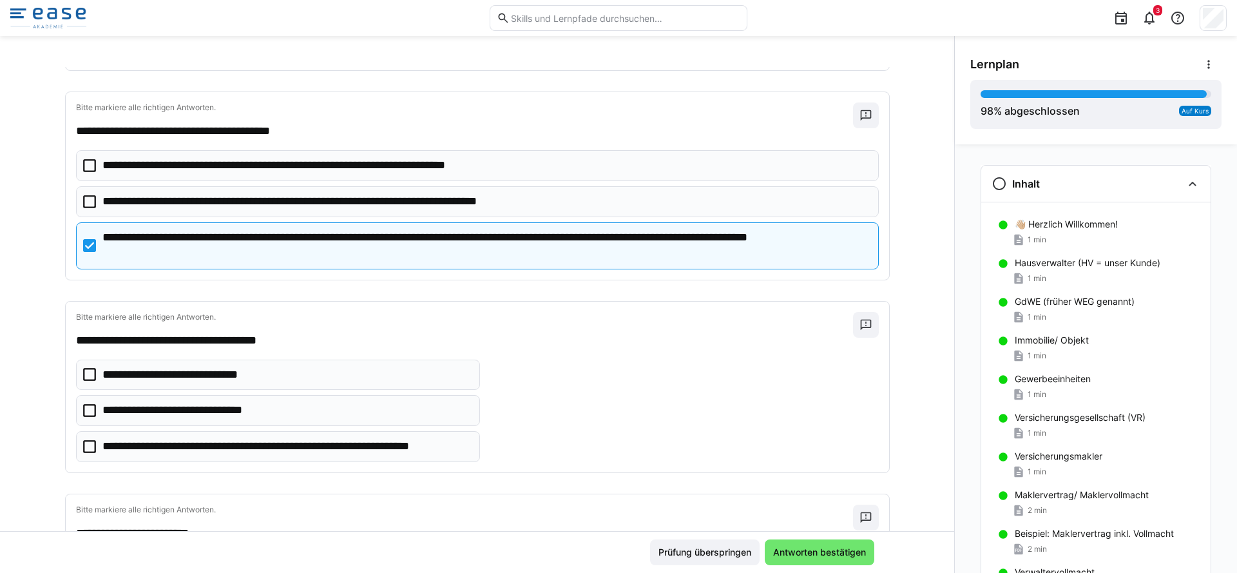
scroll to position [1774, 0]
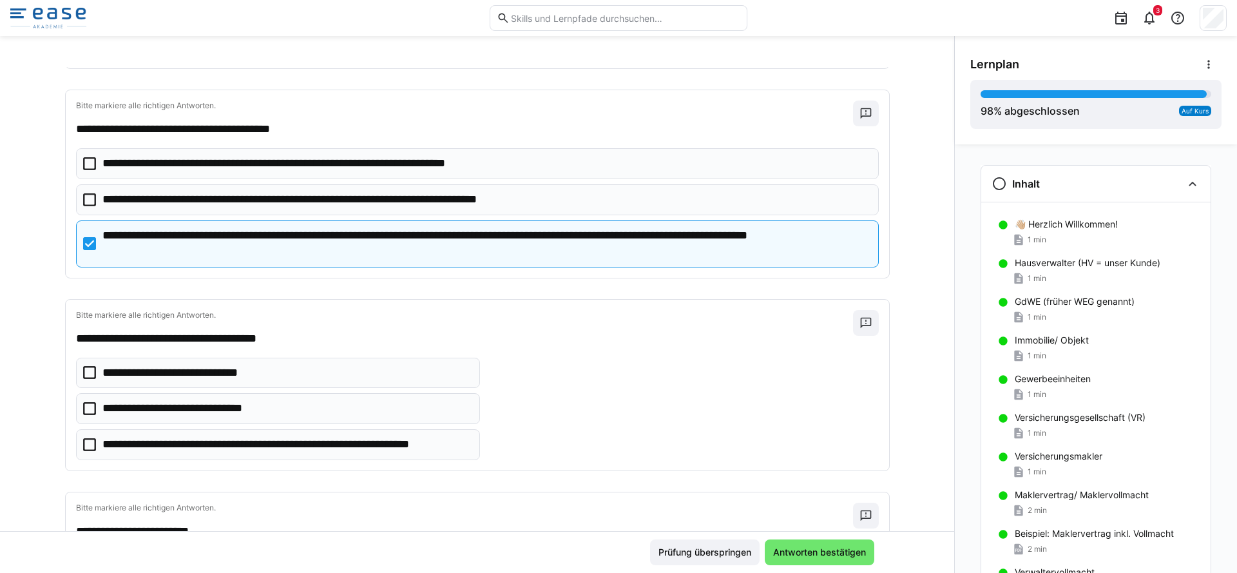
click at [102, 448] on p "**********" at bounding box center [286, 444] width 369 height 17
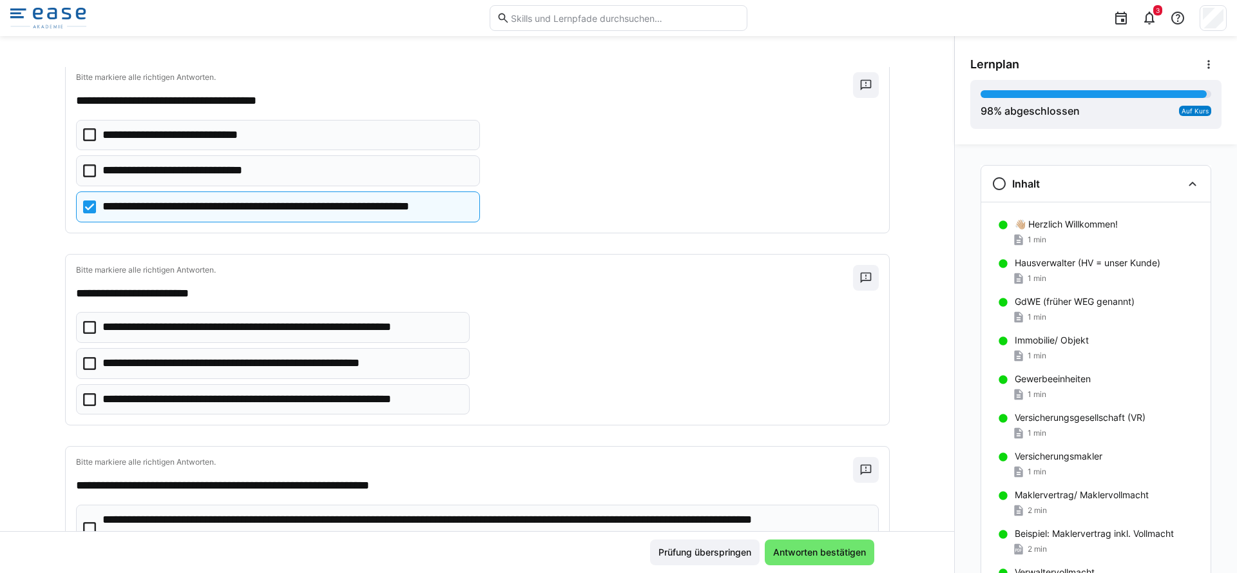
scroll to position [2021, 0]
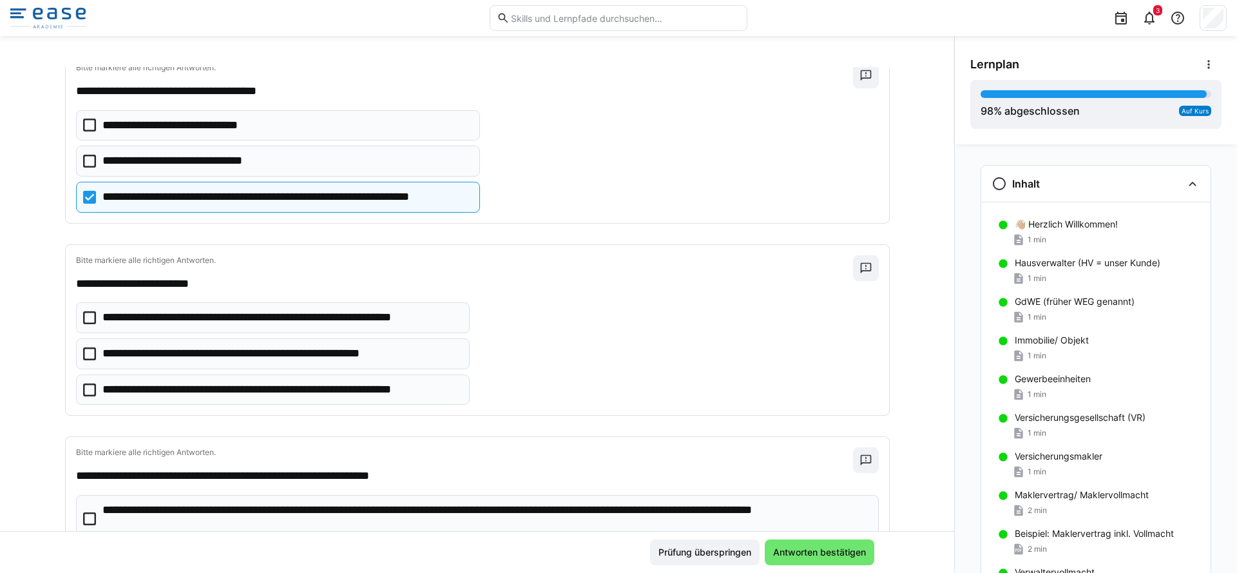
click at [87, 358] on icon at bounding box center [89, 353] width 13 height 13
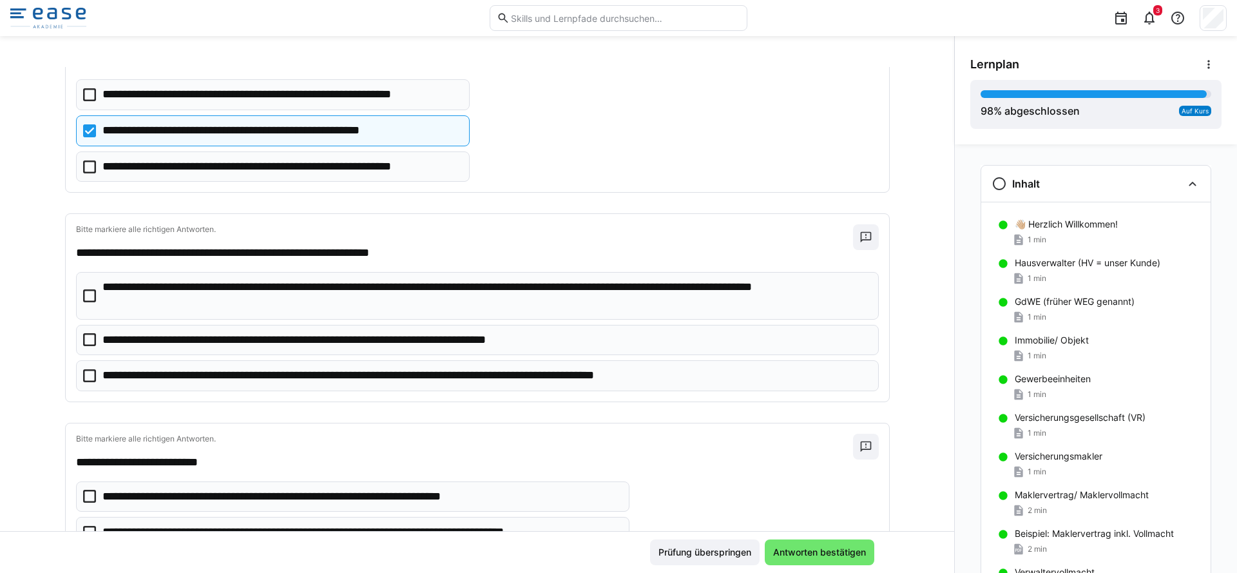
scroll to position [2246, 0]
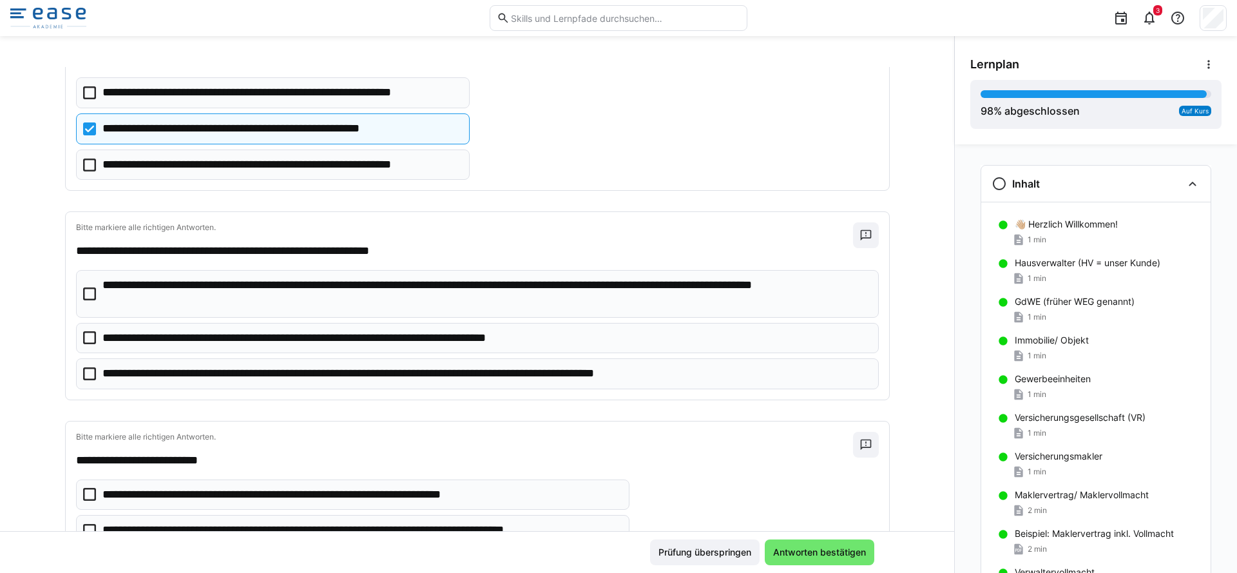
click at [93, 298] on eds-checkbox "**********" at bounding box center [477, 293] width 803 height 47
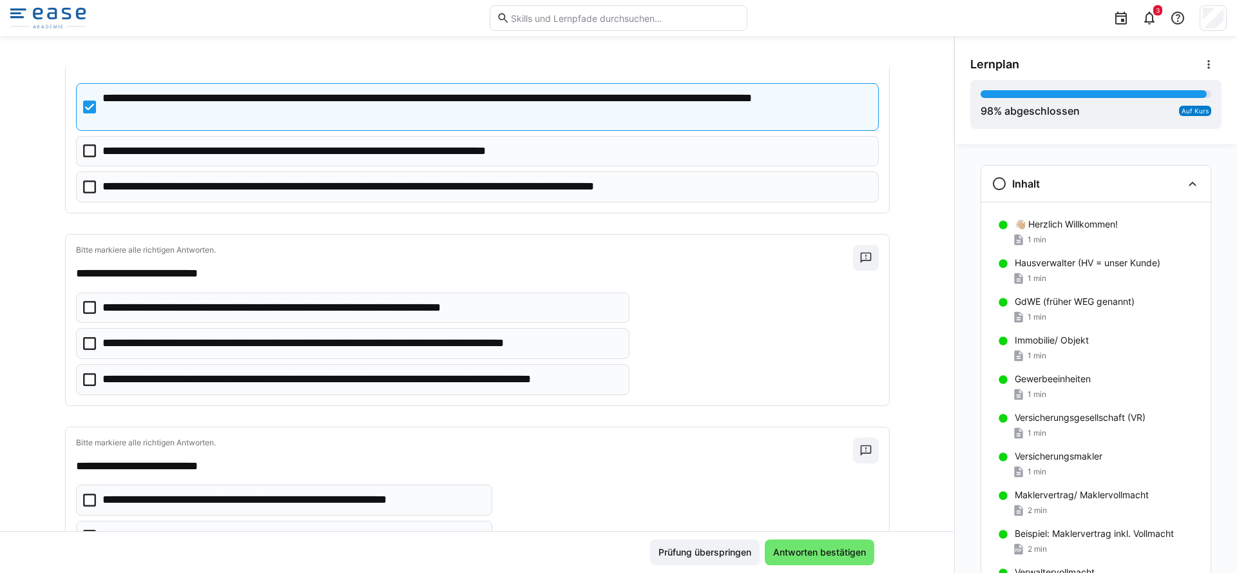
scroll to position [2435, 0]
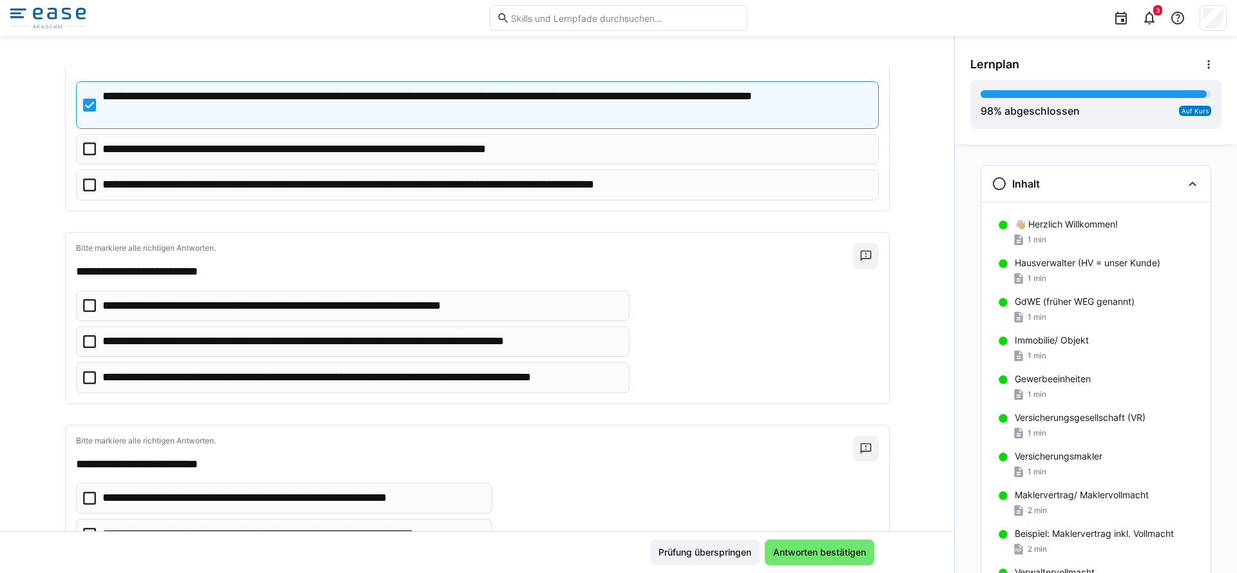
click at [83, 384] on icon at bounding box center [89, 377] width 13 height 13
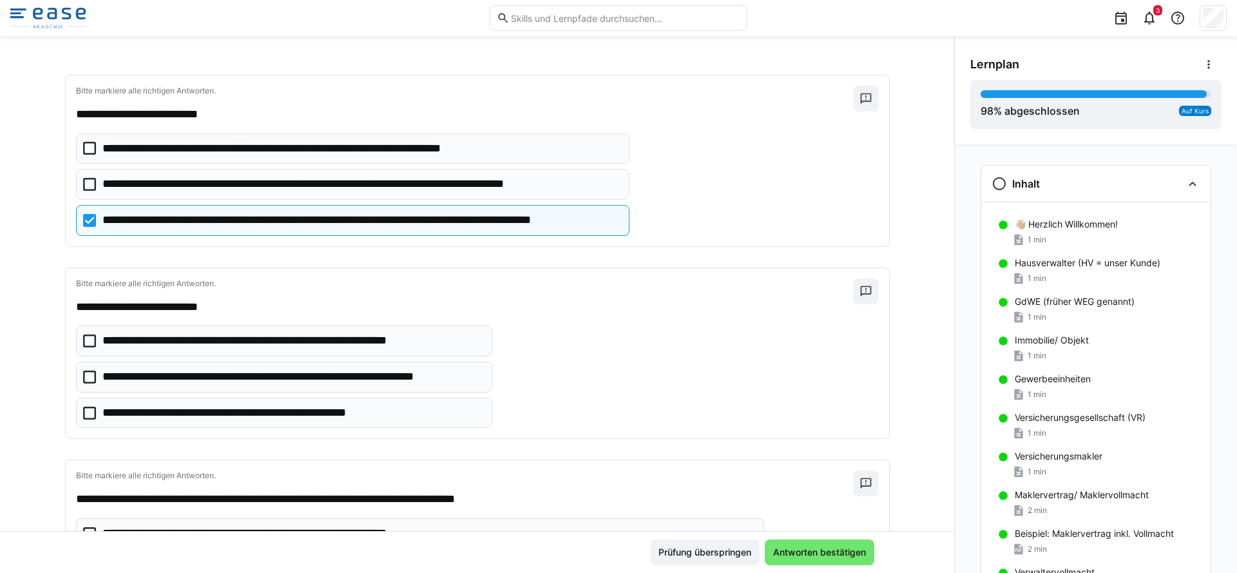
scroll to position [2605, 0]
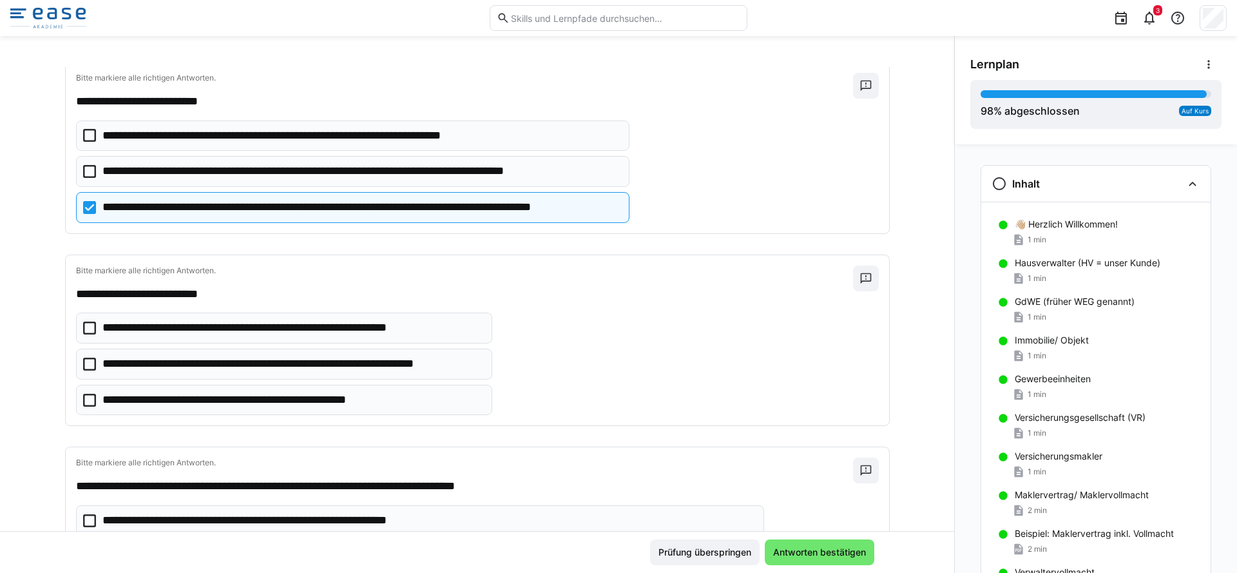
drag, startPoint x: 526, startPoint y: 407, endPoint x: 100, endPoint y: 296, distance: 440.7
click at [113, 304] on div "**********" at bounding box center [477, 340] width 823 height 171
drag, startPoint x: 70, startPoint y: 294, endPoint x: 510, endPoint y: 414, distance: 456.1
click at [500, 424] on div "**********" at bounding box center [477, 340] width 823 height 171
copy div "**********"
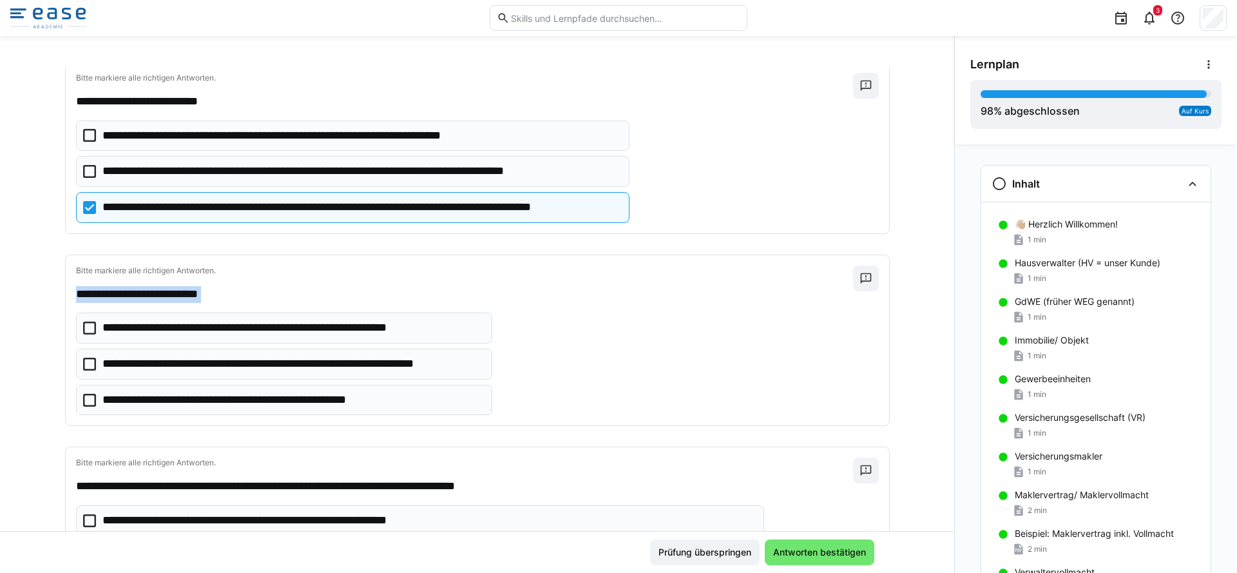
click at [85, 367] on icon at bounding box center [89, 364] width 13 height 13
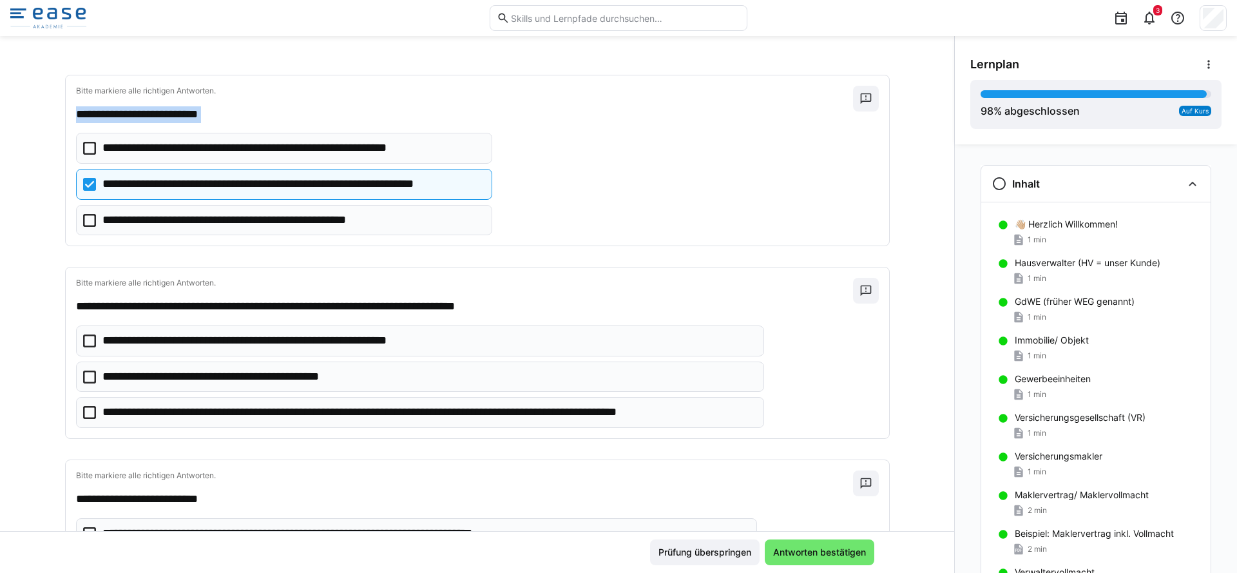
scroll to position [2886, 0]
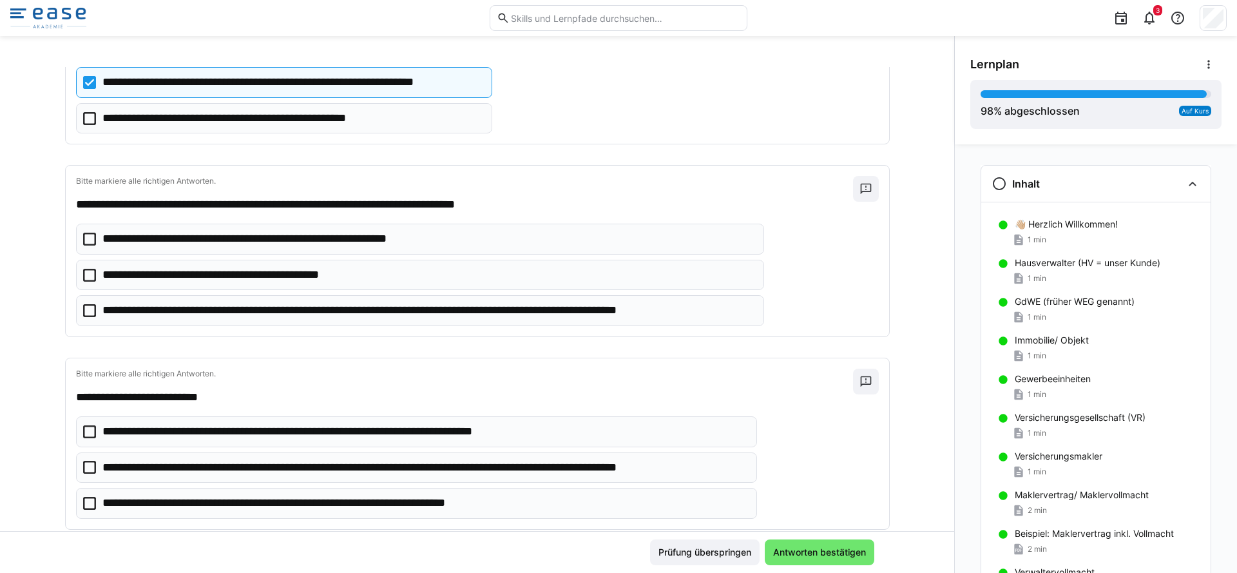
click at [84, 312] on icon at bounding box center [89, 310] width 13 height 13
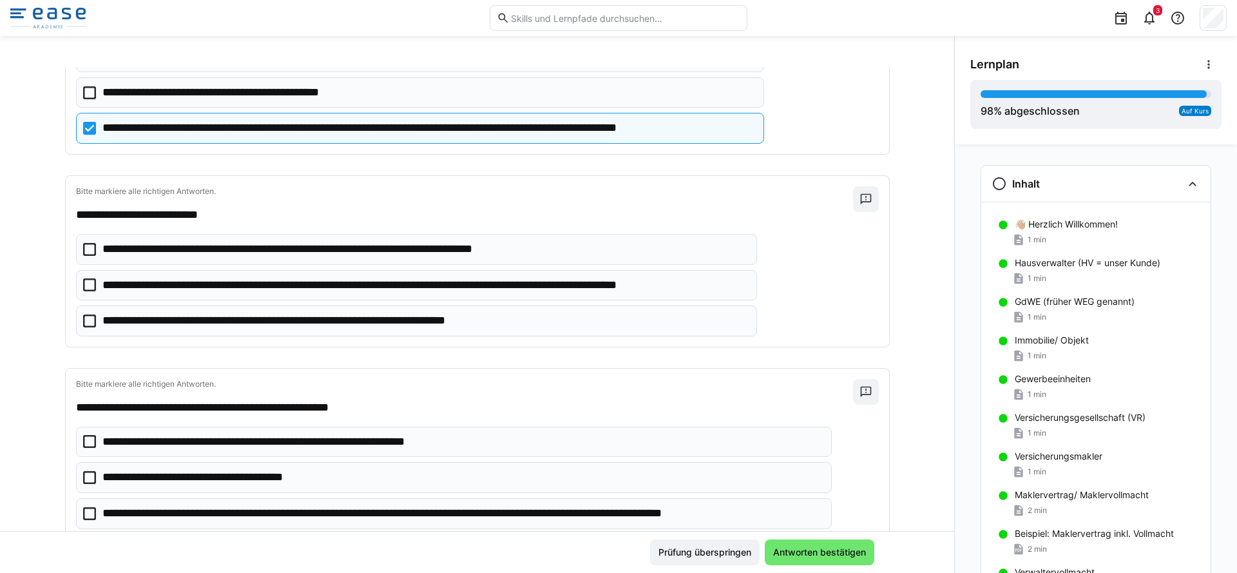
scroll to position [3085, 0]
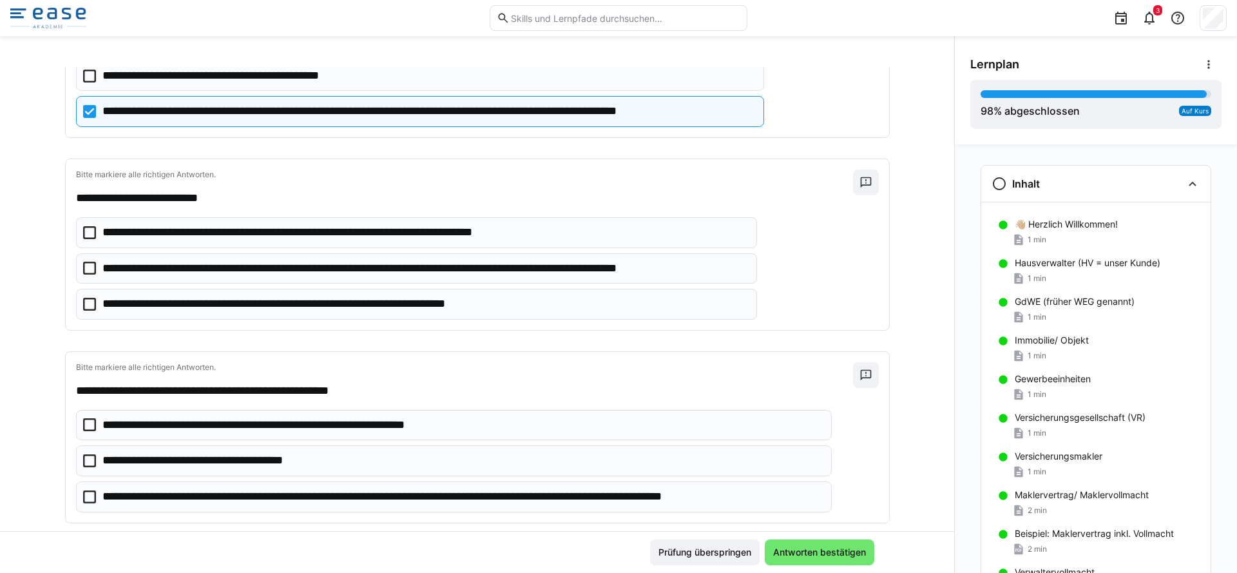
click at [83, 273] on icon at bounding box center [89, 268] width 13 height 13
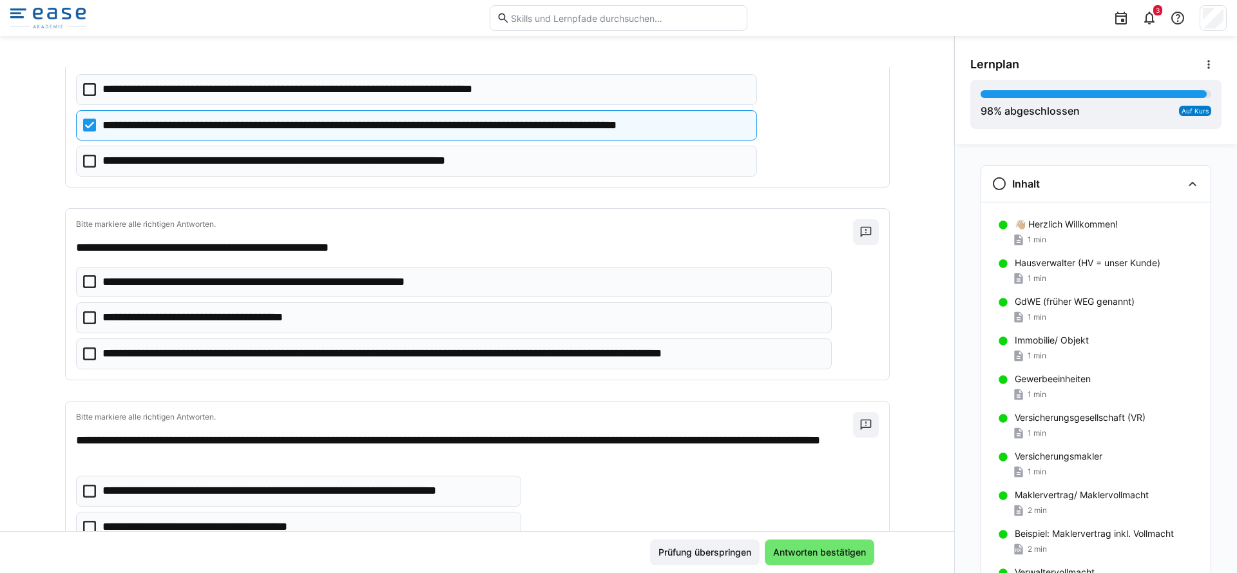
scroll to position [3231, 0]
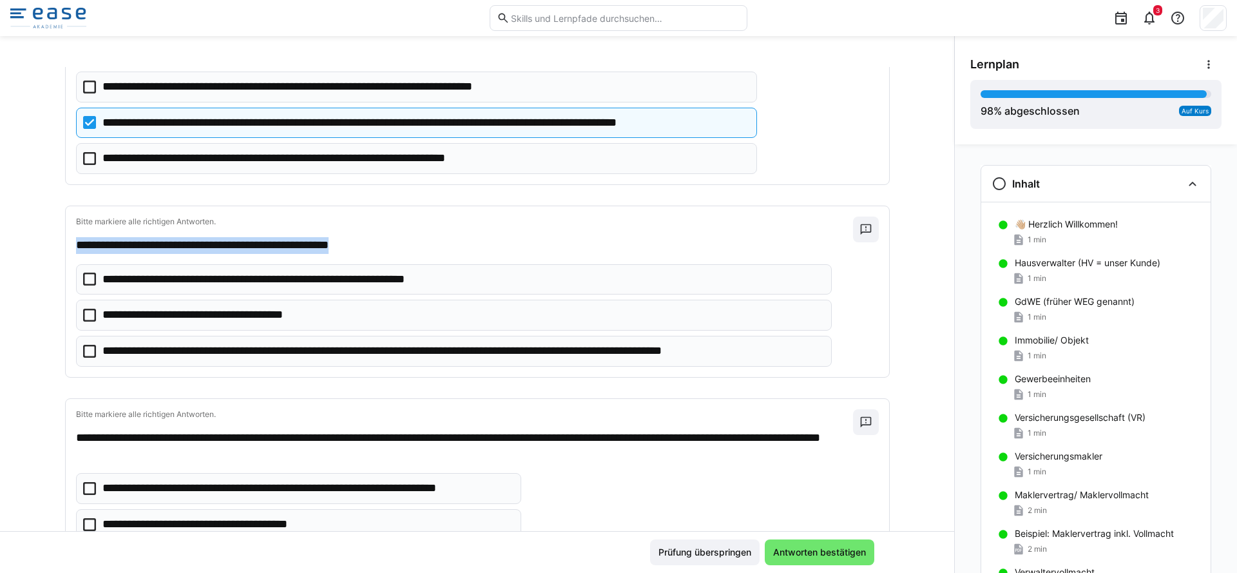
drag, startPoint x: 405, startPoint y: 245, endPoint x: 69, endPoint y: 249, distance: 336.3
click at [76, 249] on p "**********" at bounding box center [464, 245] width 777 height 17
copy p "**********"
click at [83, 356] on icon at bounding box center [89, 351] width 13 height 13
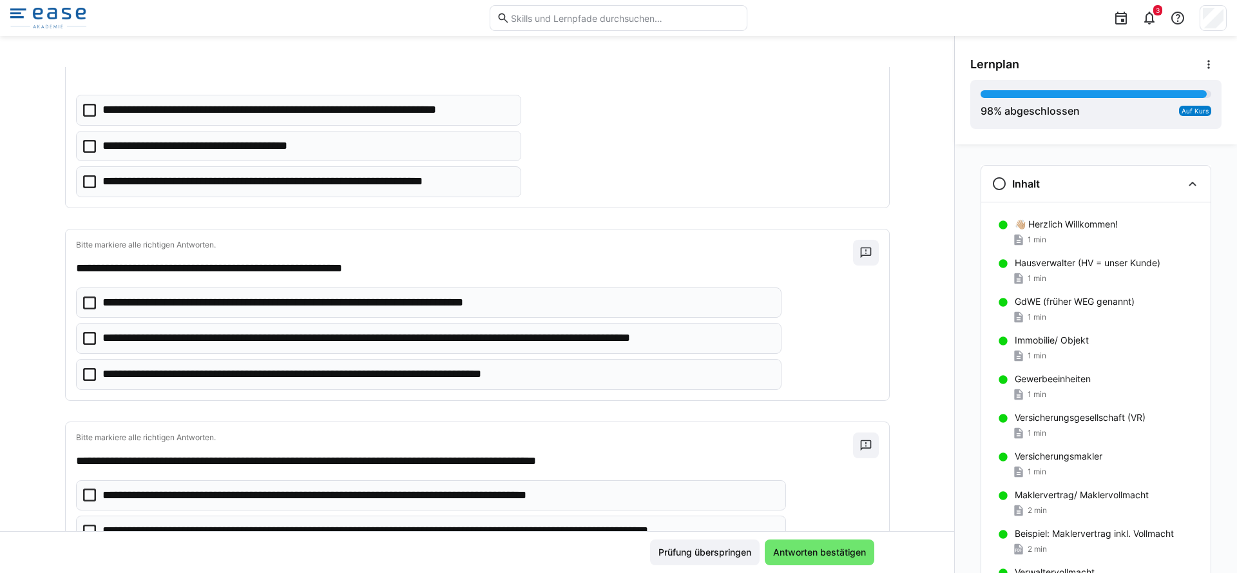
scroll to position [3704, 0]
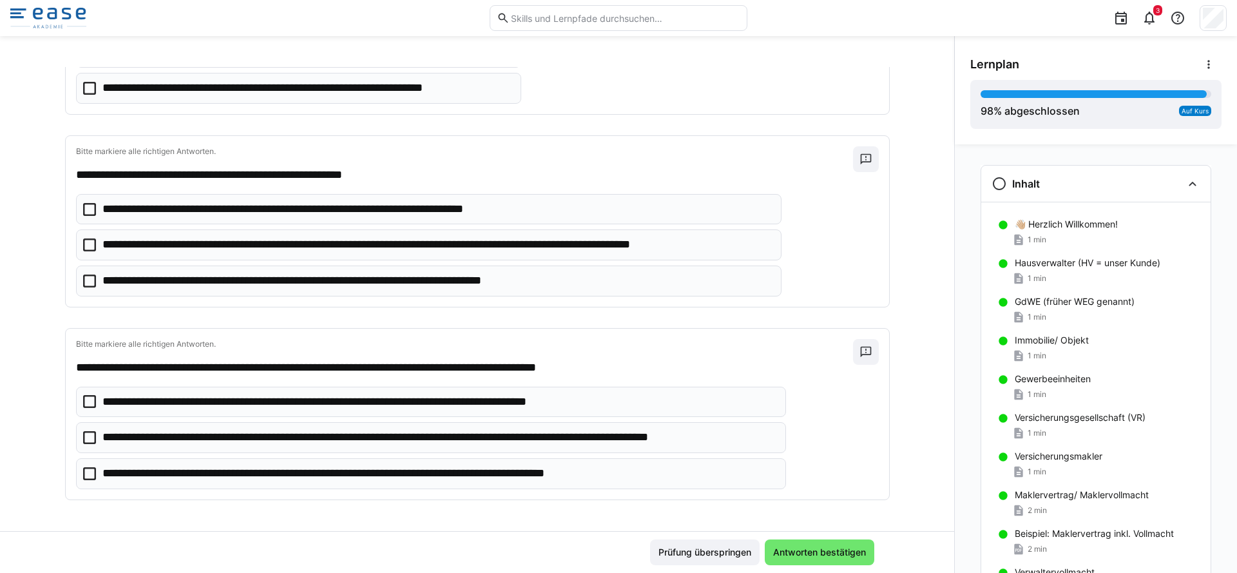
click at [86, 439] on icon at bounding box center [89, 437] width 13 height 13
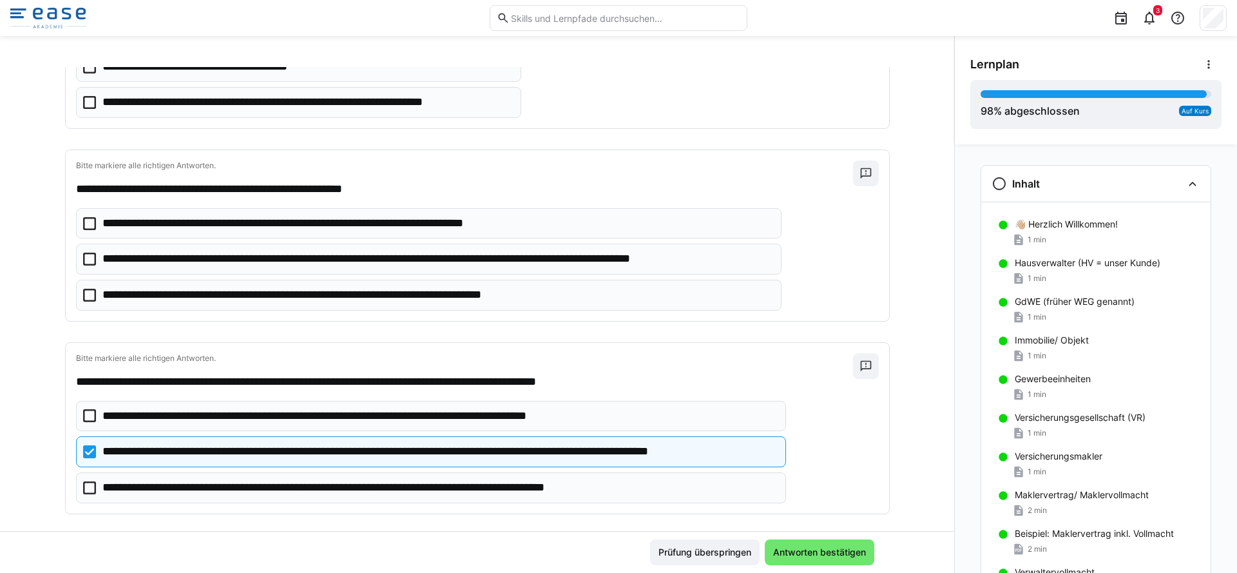
scroll to position [3619, 0]
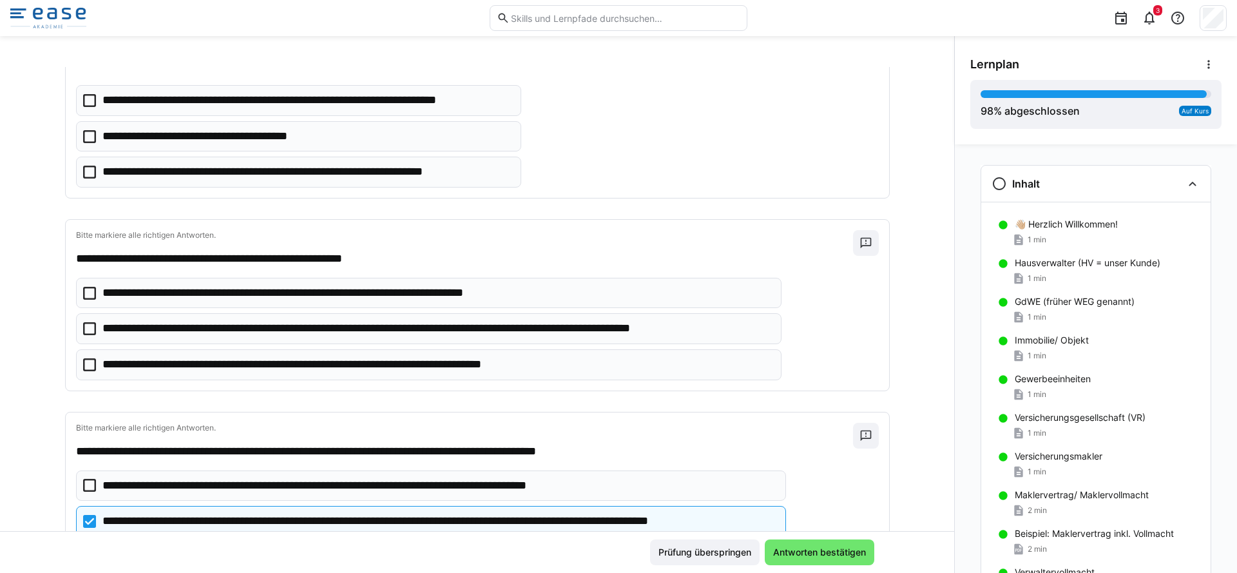
click at [86, 332] on icon at bounding box center [89, 328] width 13 height 13
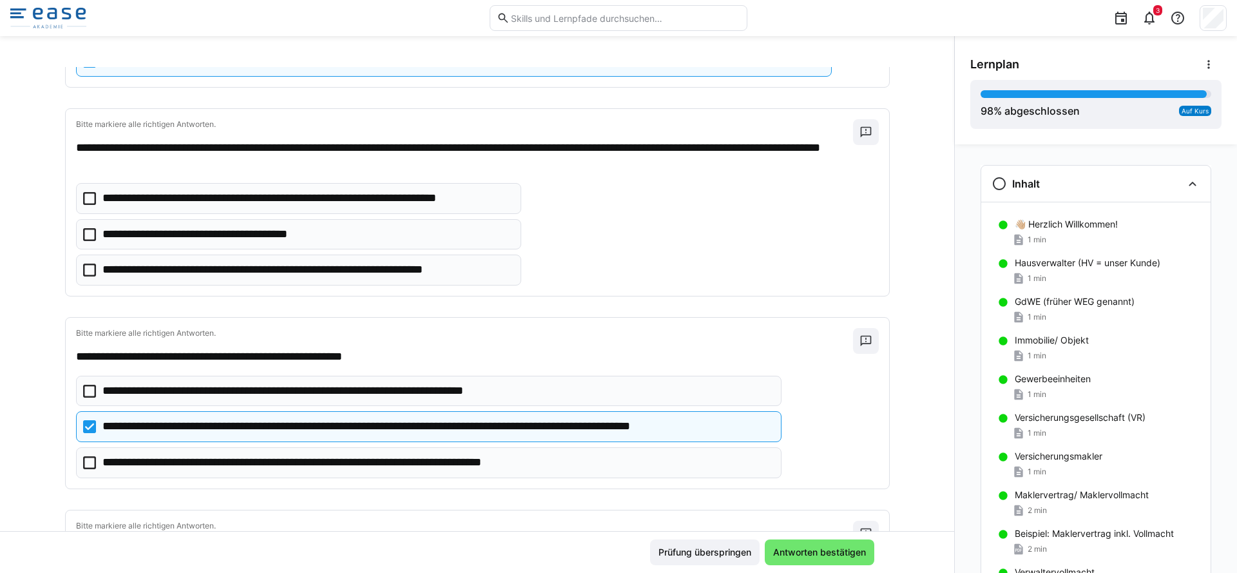
scroll to position [3514, 0]
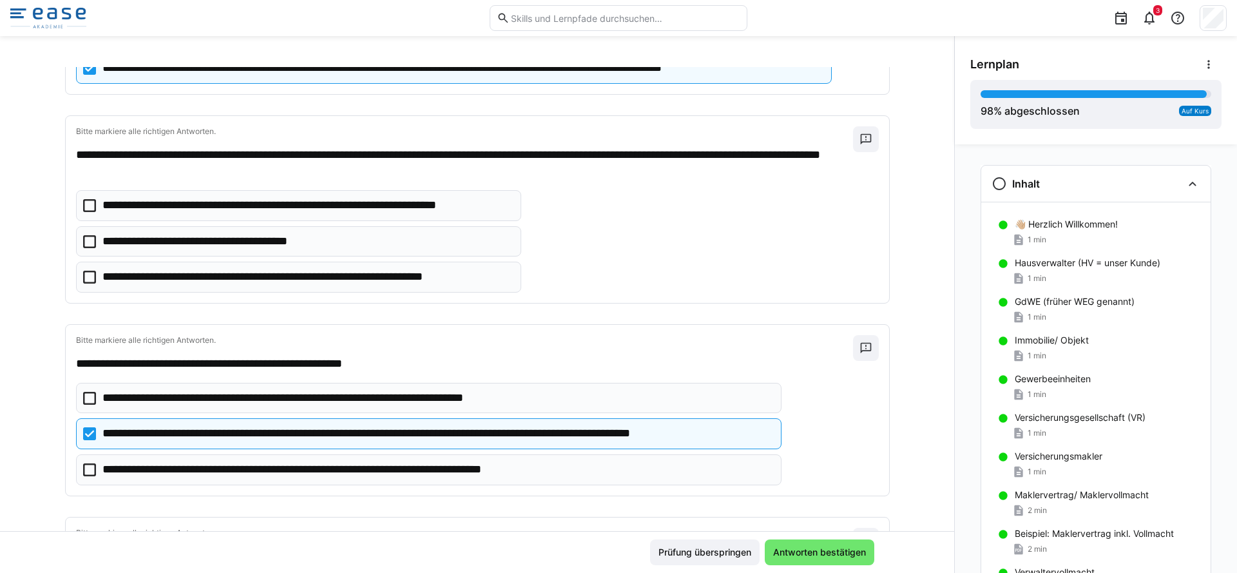
click at [88, 206] on icon at bounding box center [89, 205] width 13 height 13
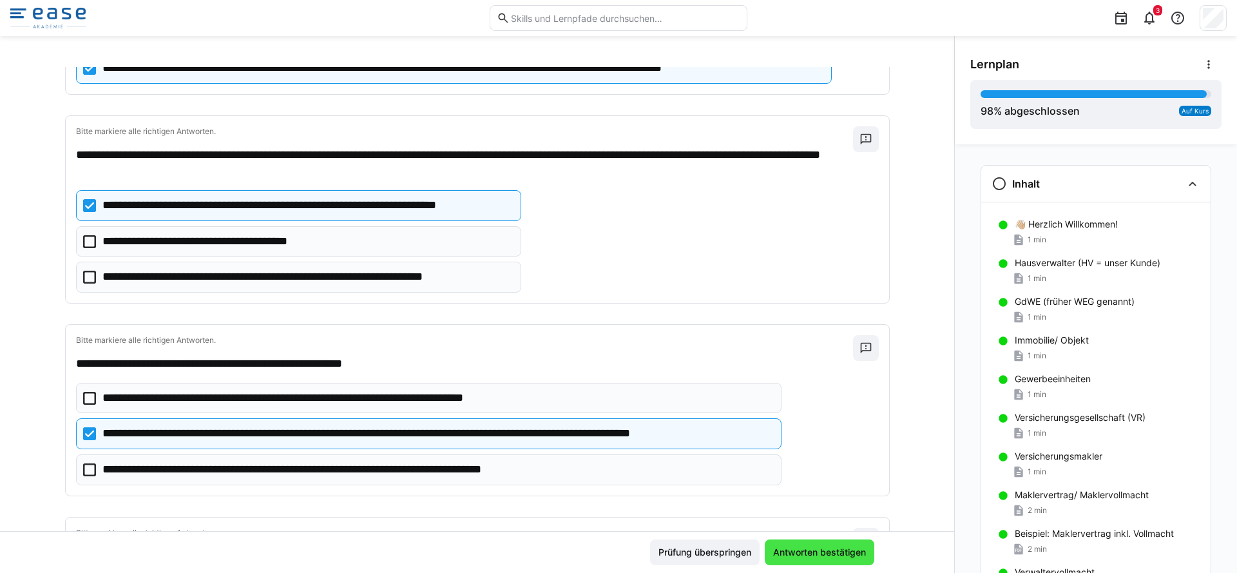
click at [811, 552] on span "Antworten bestätigen" at bounding box center [819, 552] width 97 height 13
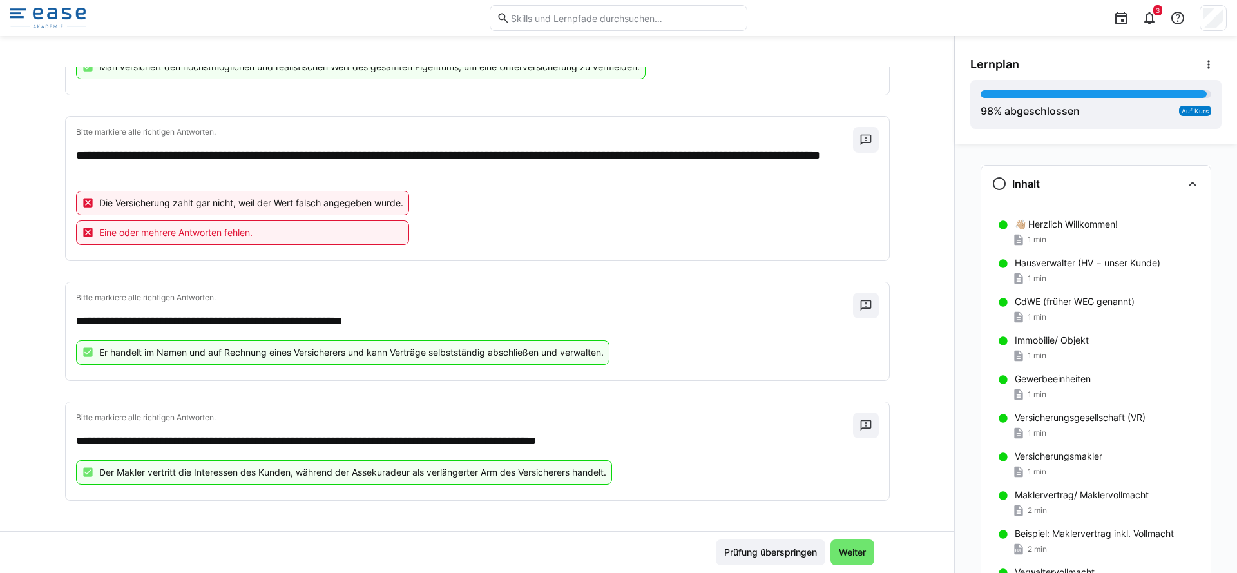
scroll to position [2334, 0]
click at [850, 552] on span "Weiter" at bounding box center [852, 552] width 31 height 13
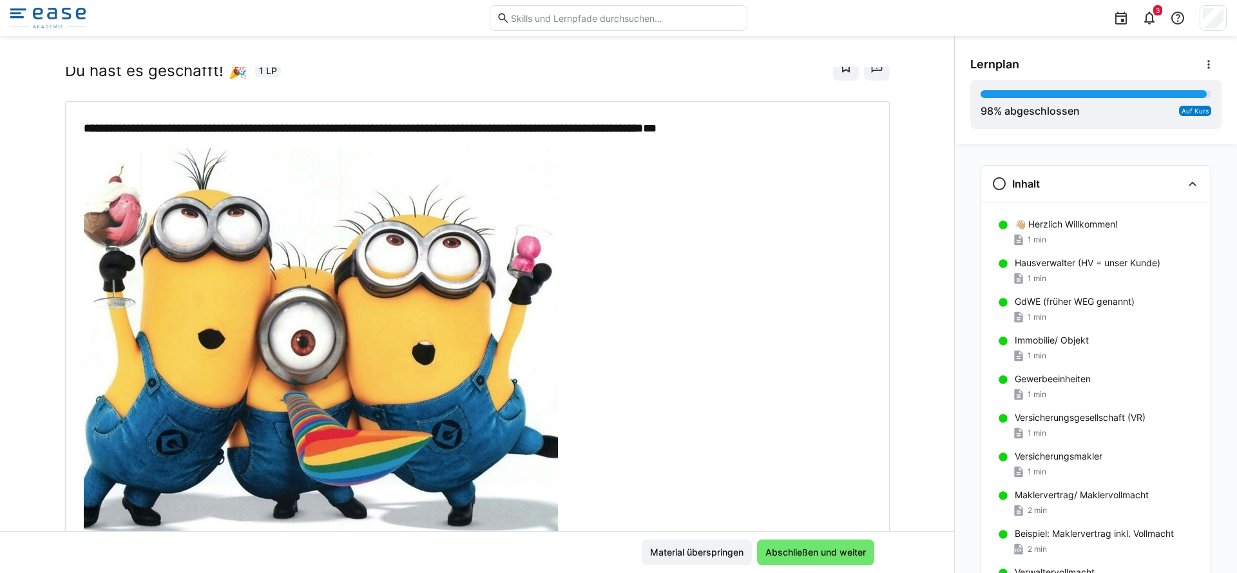
scroll to position [113, 0]
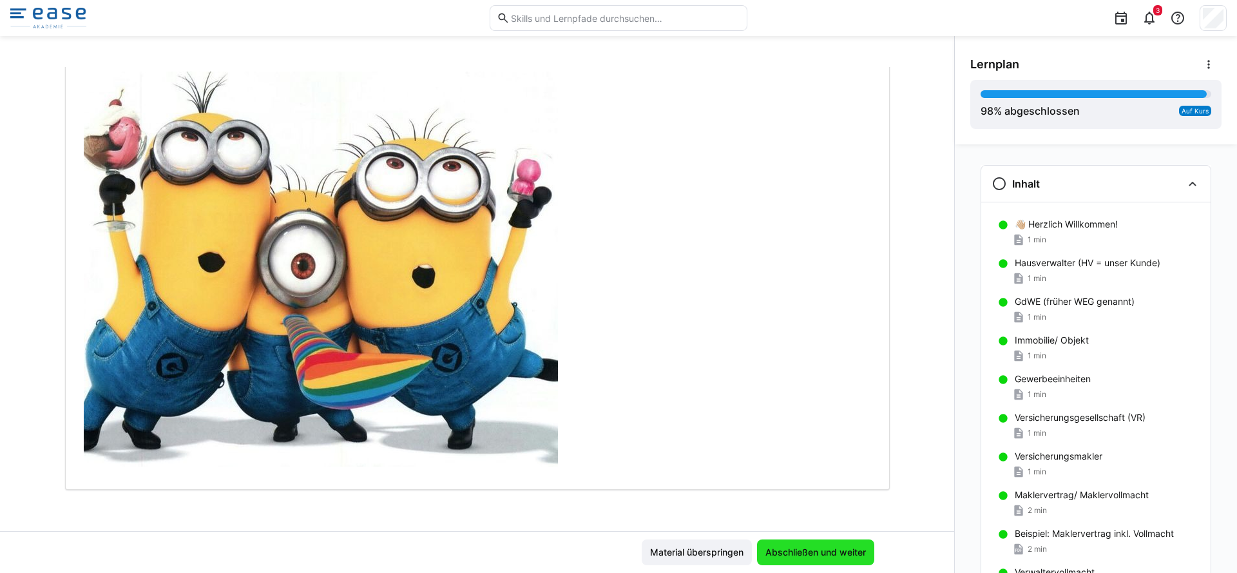
click at [792, 555] on span "Abschließen und weiter" at bounding box center [815, 552] width 104 height 13
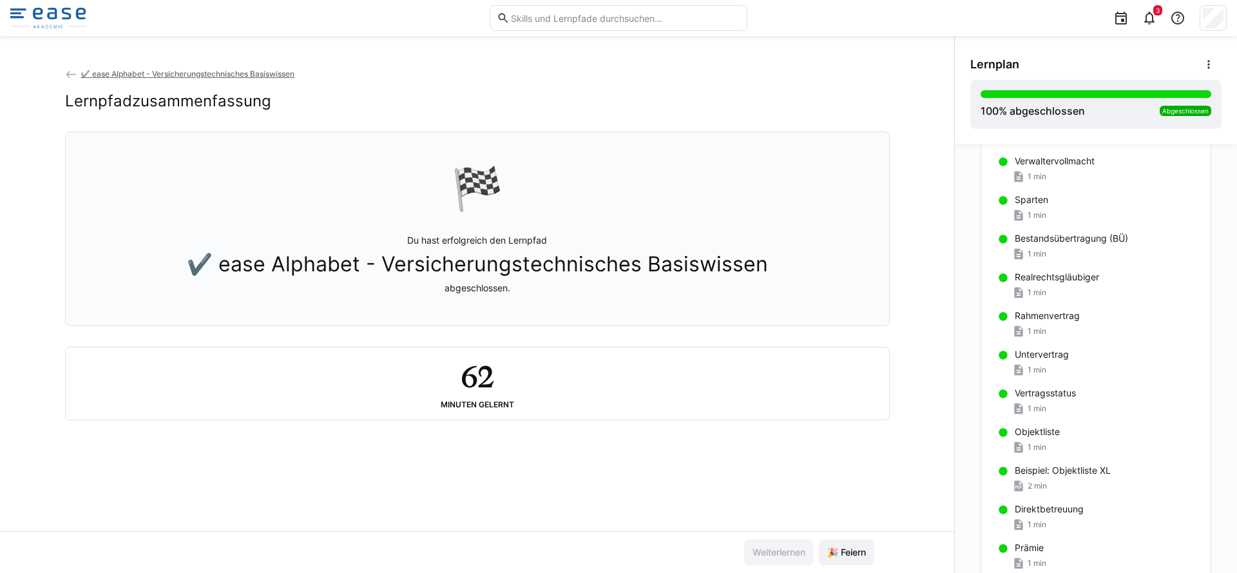
scroll to position [222, 0]
